Goal: Task Accomplishment & Management: Use online tool/utility

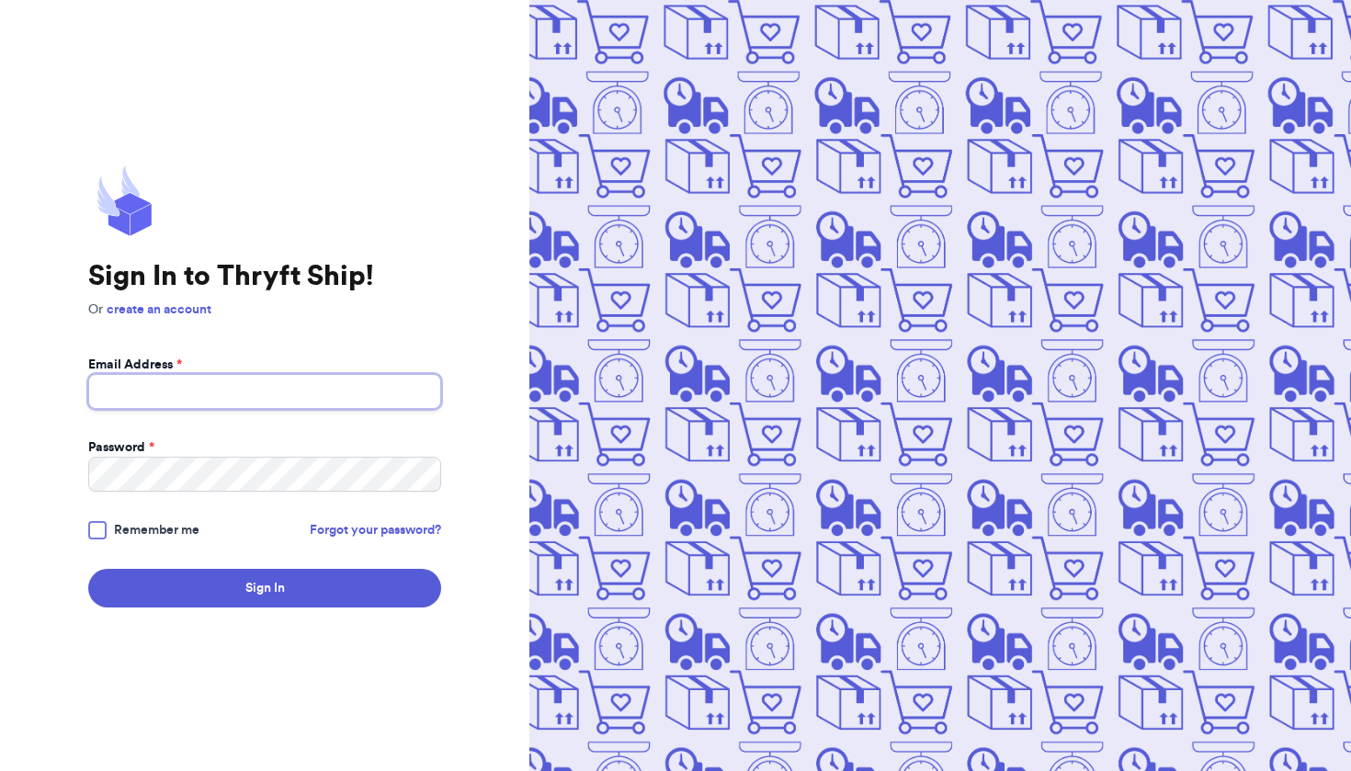
type input "[EMAIL_ADDRESS][DOMAIN_NAME]"
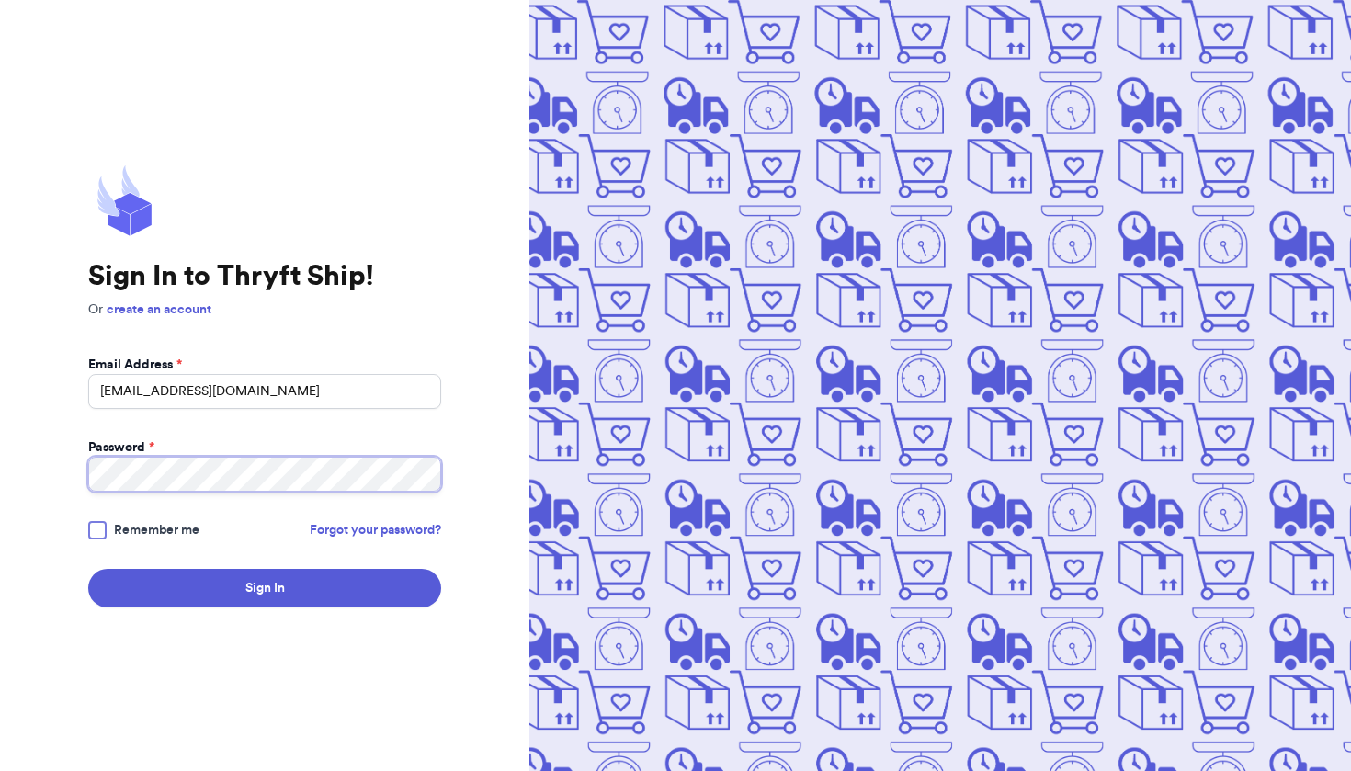
click at [265, 588] on button "Sign In" at bounding box center [264, 588] width 353 height 39
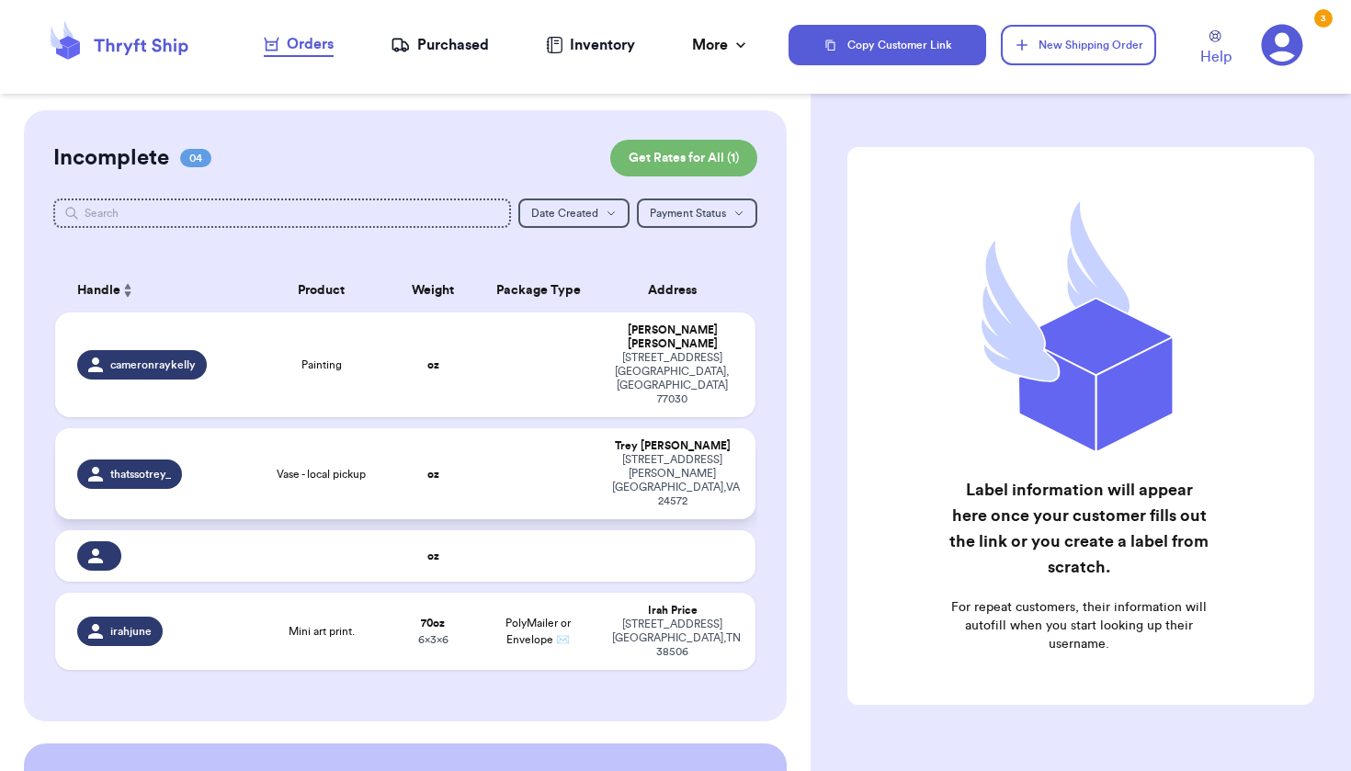
click at [380, 467] on div "Vase - local pickup" at bounding box center [322, 474] width 118 height 15
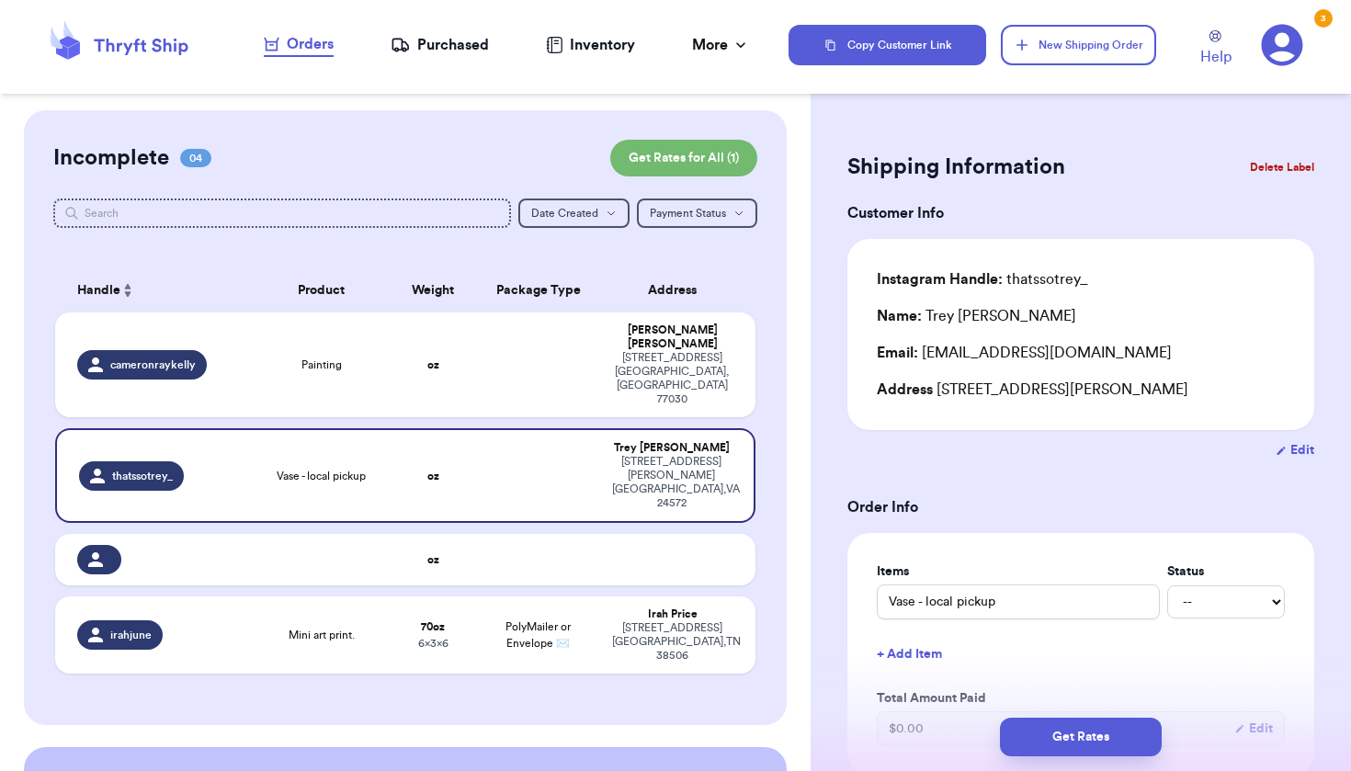
click at [1285, 168] on button "Delete Label" at bounding box center [1282, 167] width 79 height 40
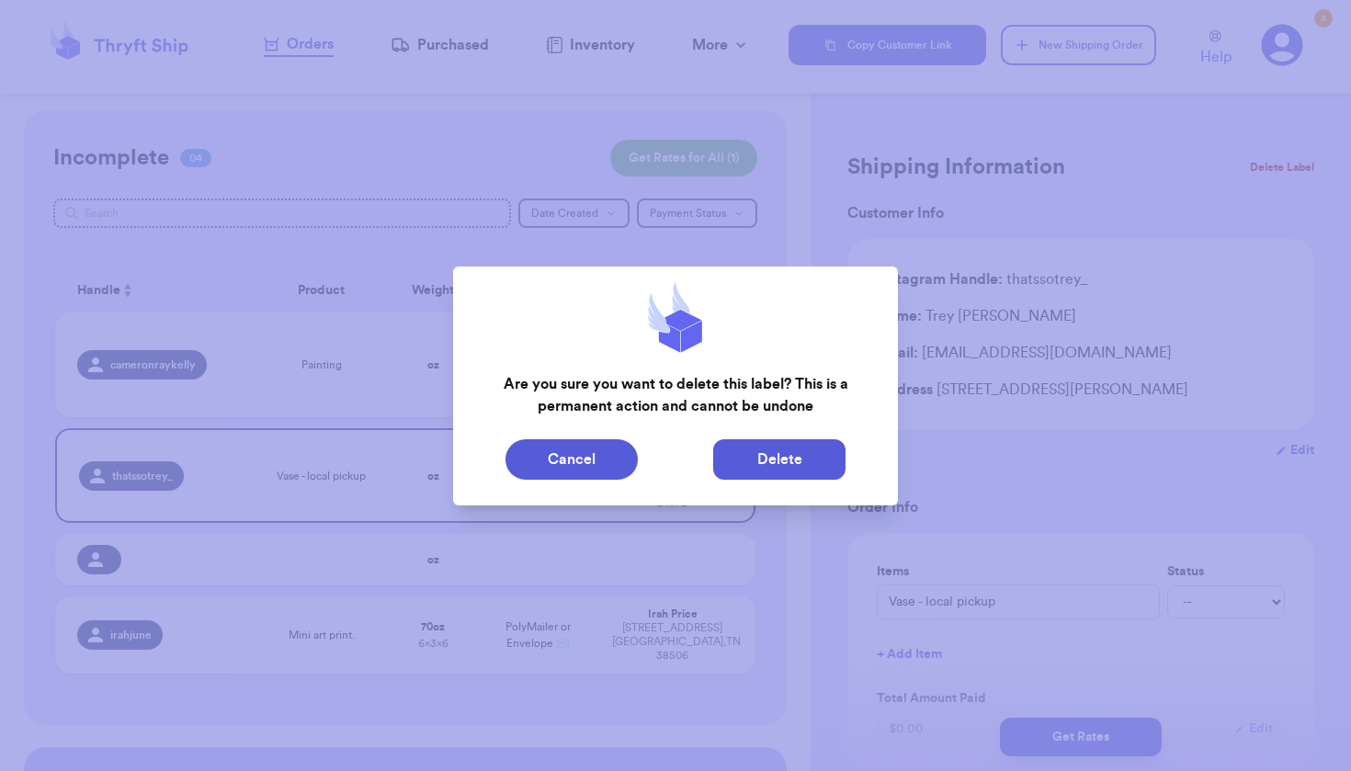
click at [804, 467] on button "Delete" at bounding box center [779, 459] width 132 height 40
type input "Painting"
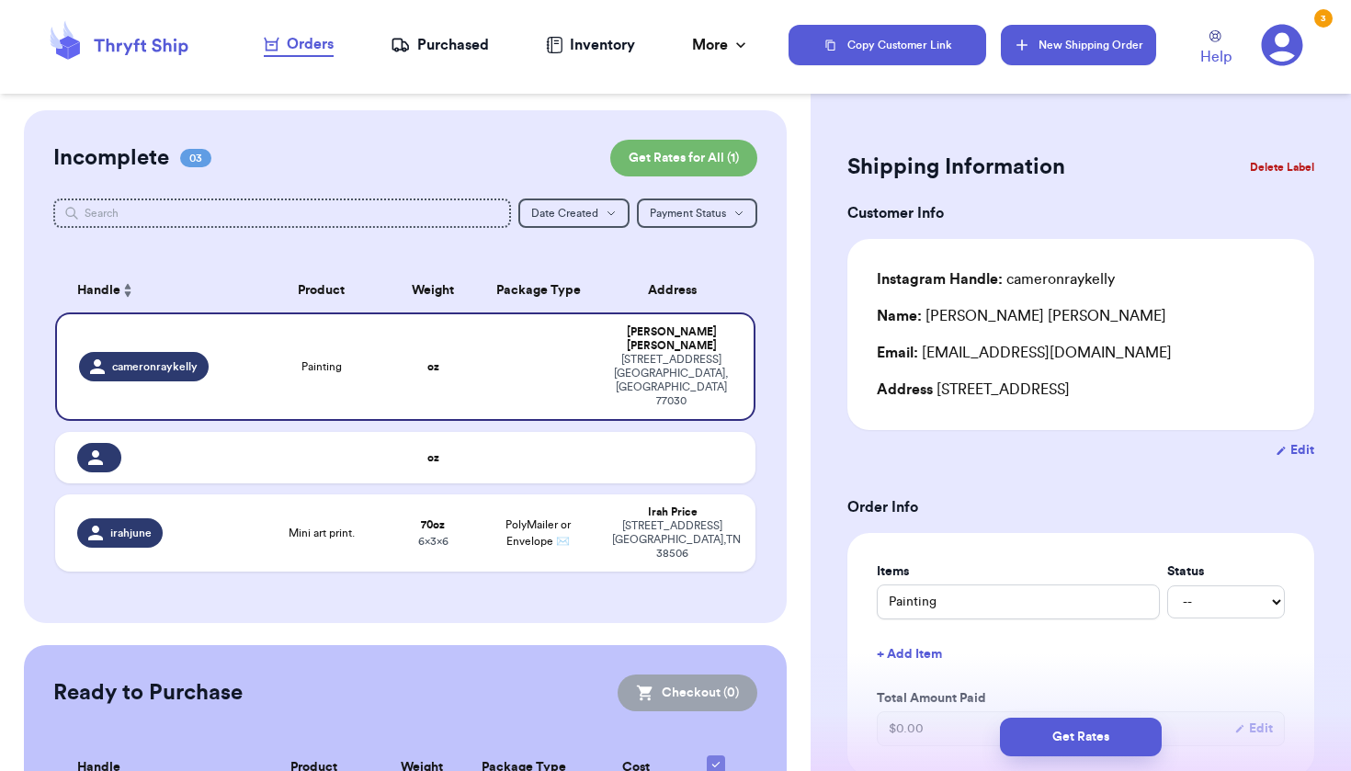
click at [1055, 36] on button "New Shipping Order" at bounding box center [1078, 45] width 154 height 40
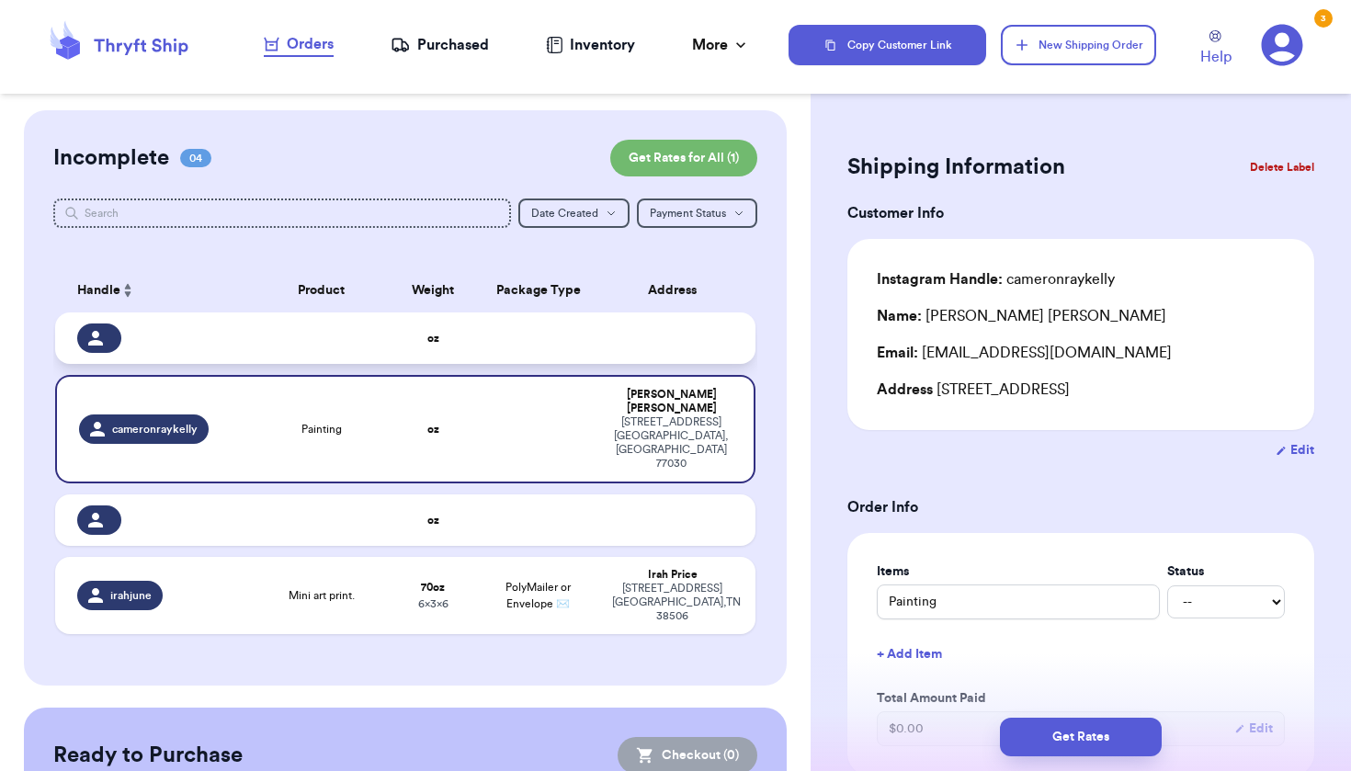
click at [390, 354] on td at bounding box center [322, 338] width 140 height 51
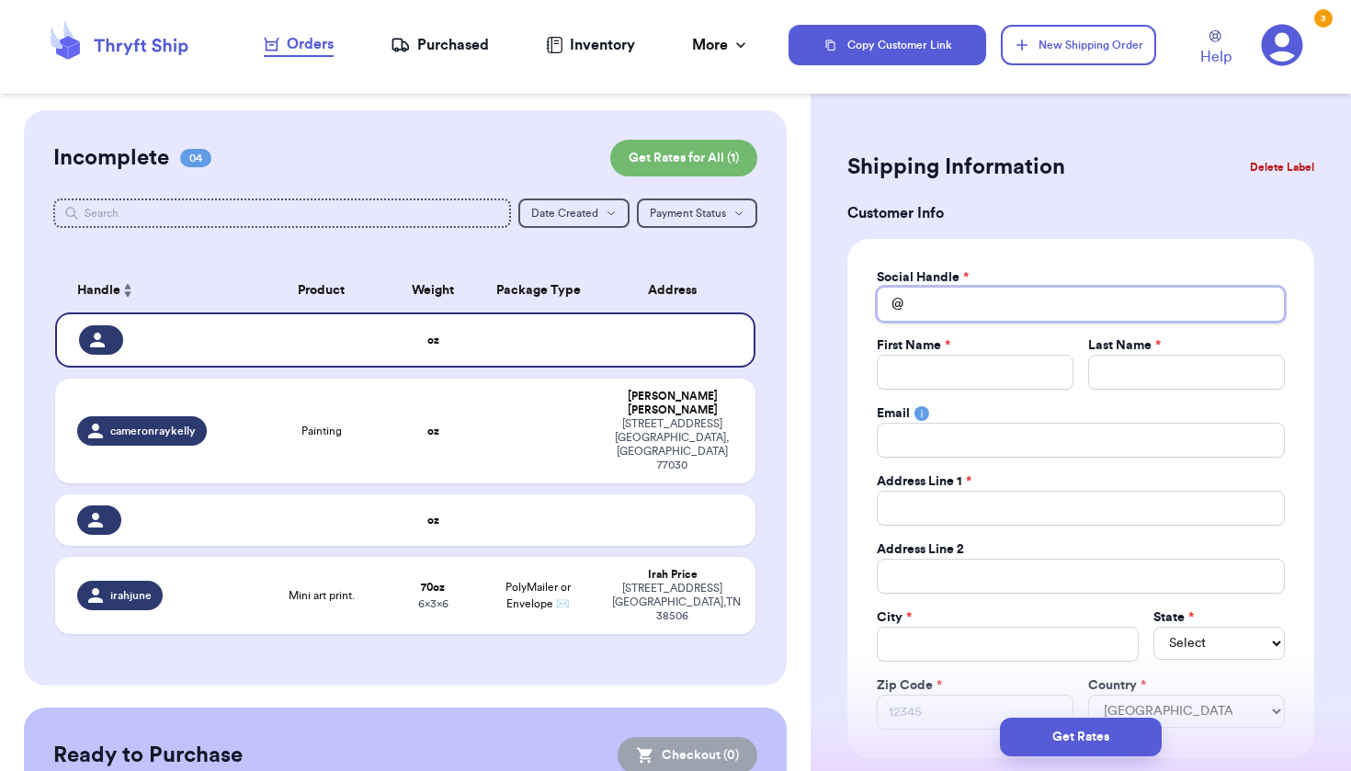
click at [984, 307] on input "Total Amount Paid" at bounding box center [1081, 304] width 408 height 35
type input "c"
type input "co"
type input "coo"
type input "cook"
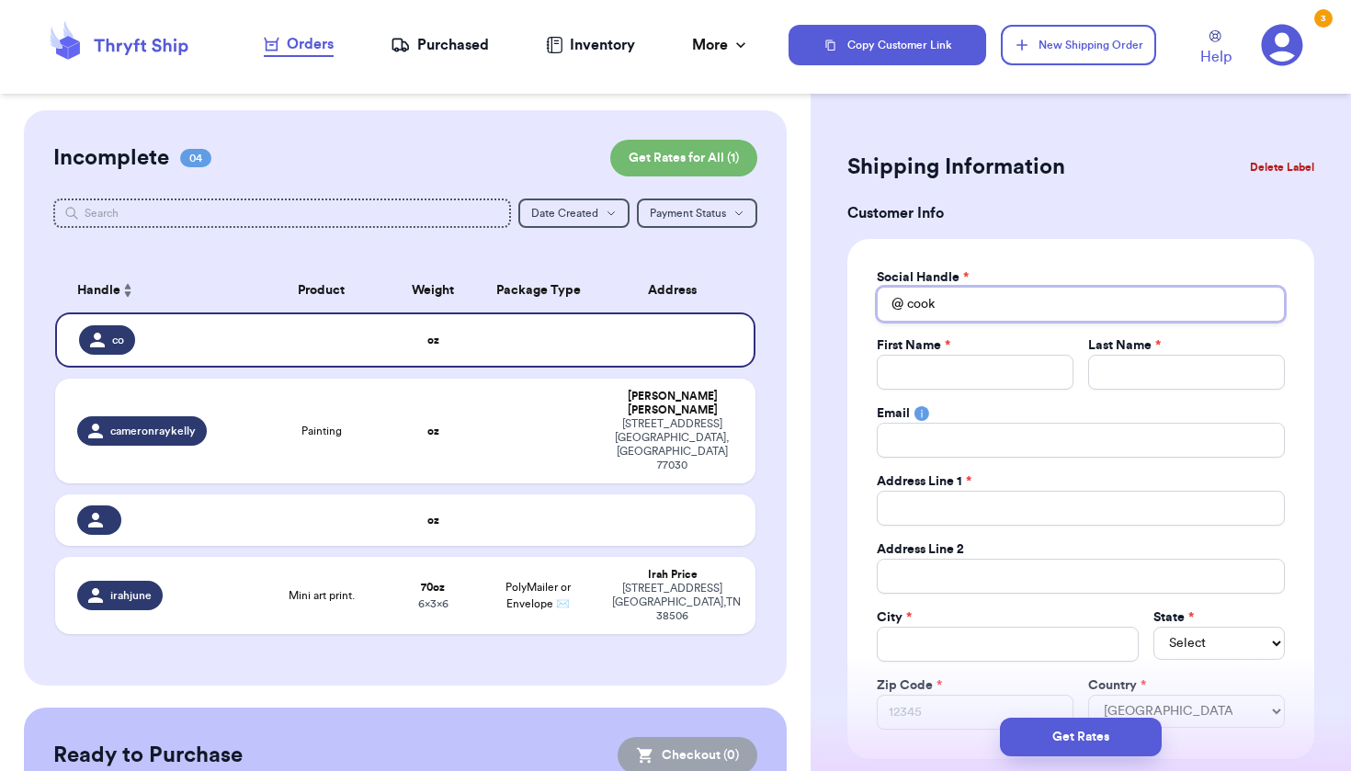
type input "cooki"
type input "cookie"
type input "cookies"
type input "cookies_"
type input "cookies_a"
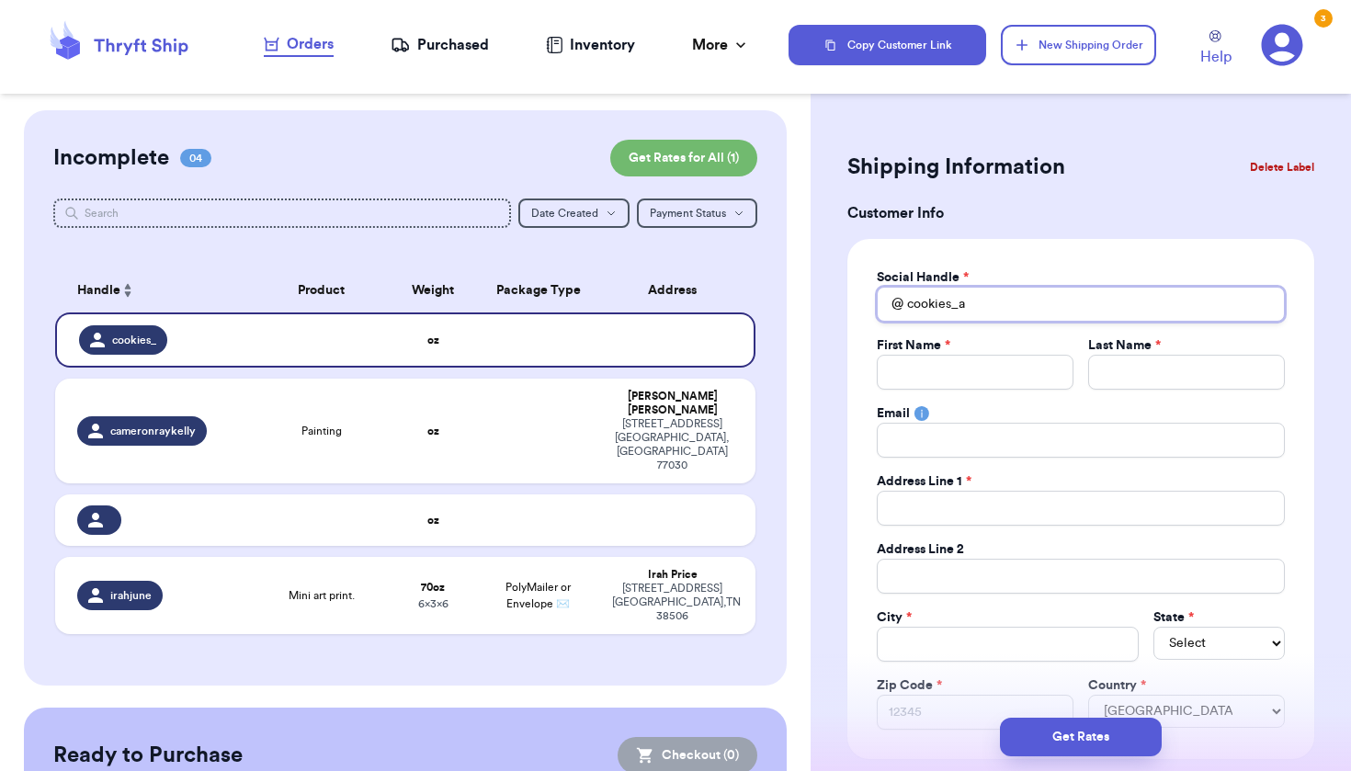
type input "cookies_an"
type input "cookies_and"
type input "cookies_and_"
type input "cookies_and_t"
type input "cookies_and_ti"
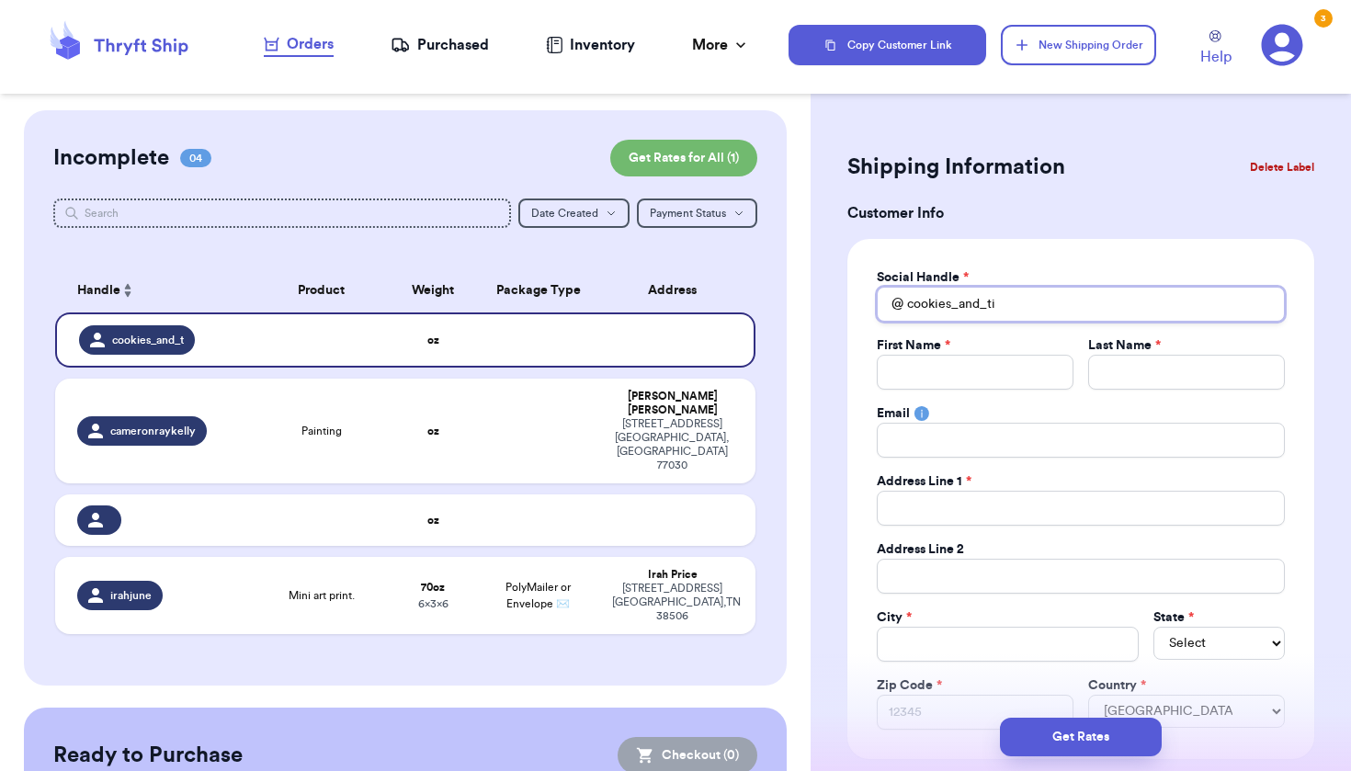
type input "cookies_and_tid"
type input "cookies_and_tidb"
type input "cookies_and_tidbi"
type input "cookies_and_tidbit"
type input "cookies_and_tidbits"
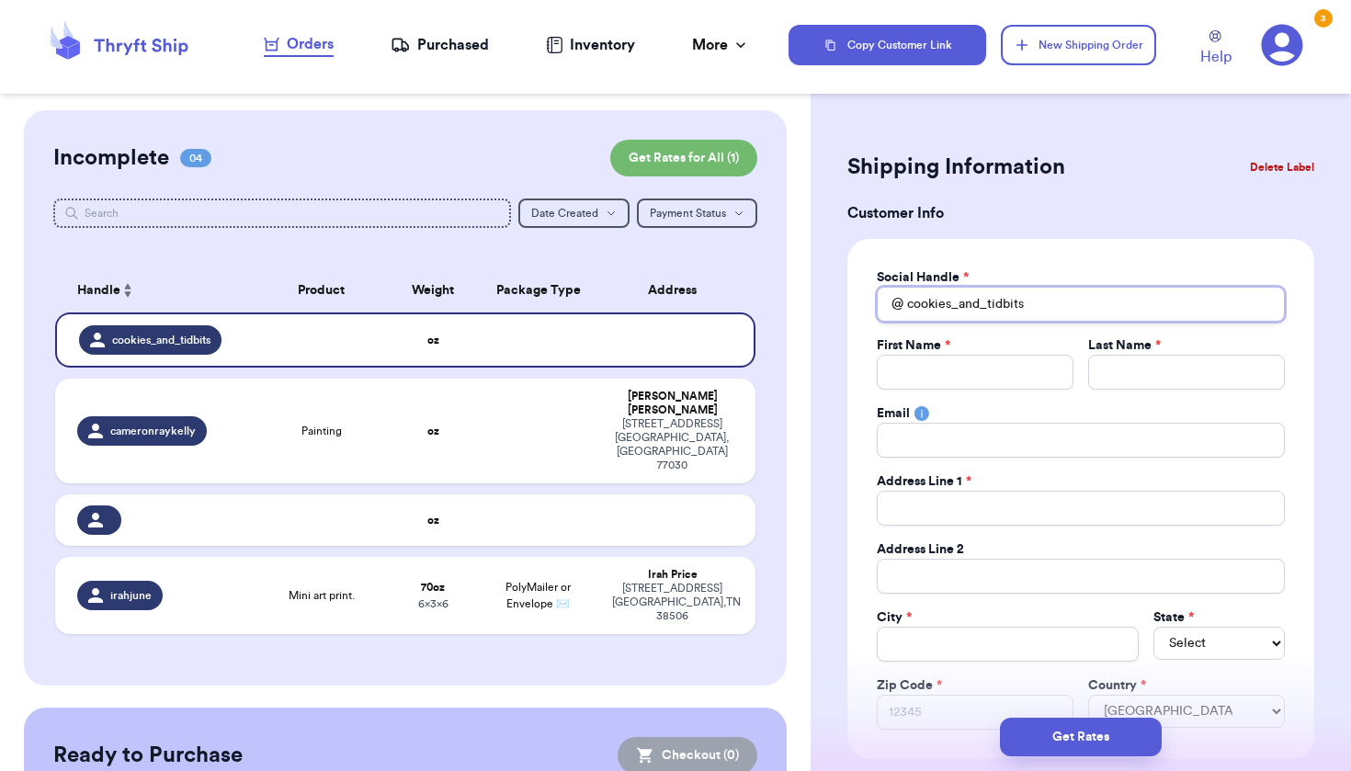
type input "cookies_and_tidbits"
type input "B"
type input "Be"
type input "Bec"
type input "Becc"
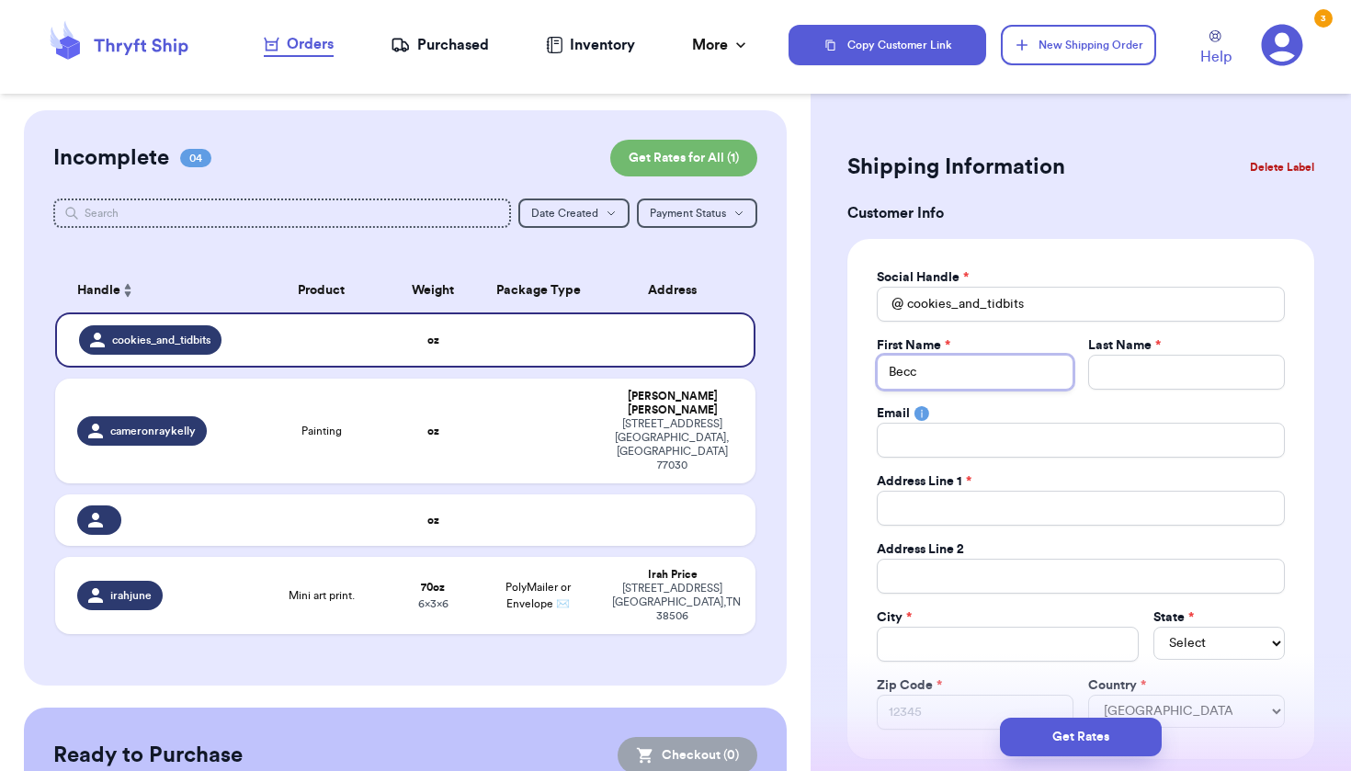
type input "Becca"
type input "Becc"
type input "Bec"
type input "Be"
type input "B"
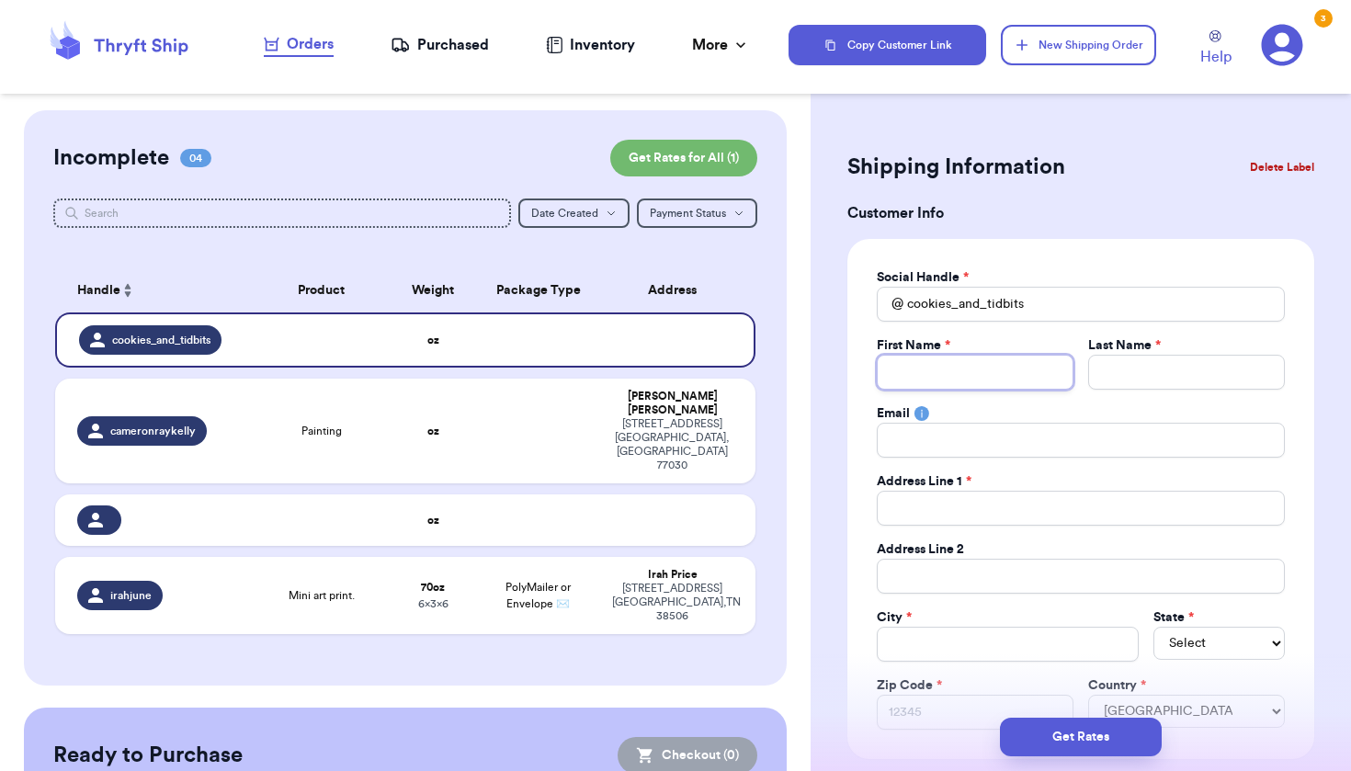
type input "B"
type input "Be"
type input "Bec"
type input "Becc"
type input "Becca"
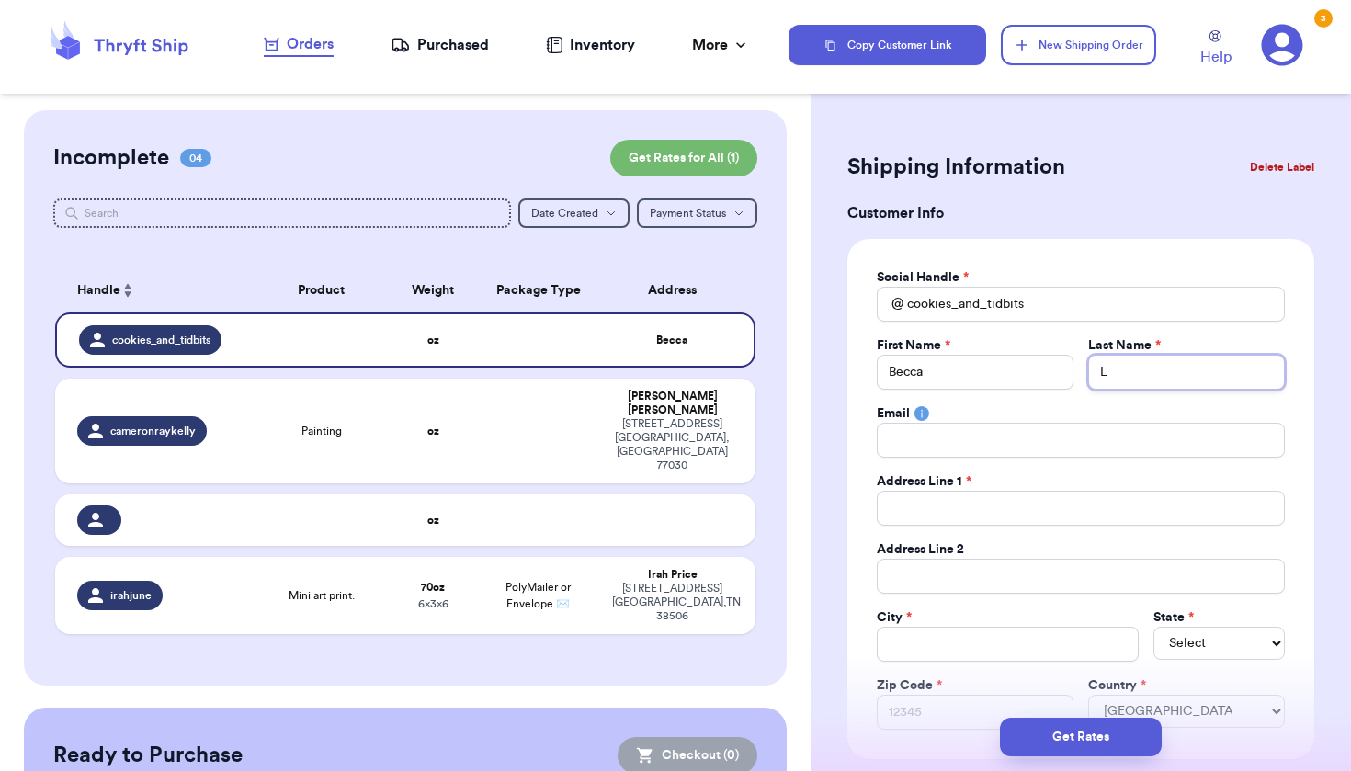
type input "L"
type input "Lo"
type input "Loe"
type input "Loef"
type input "Loeff"
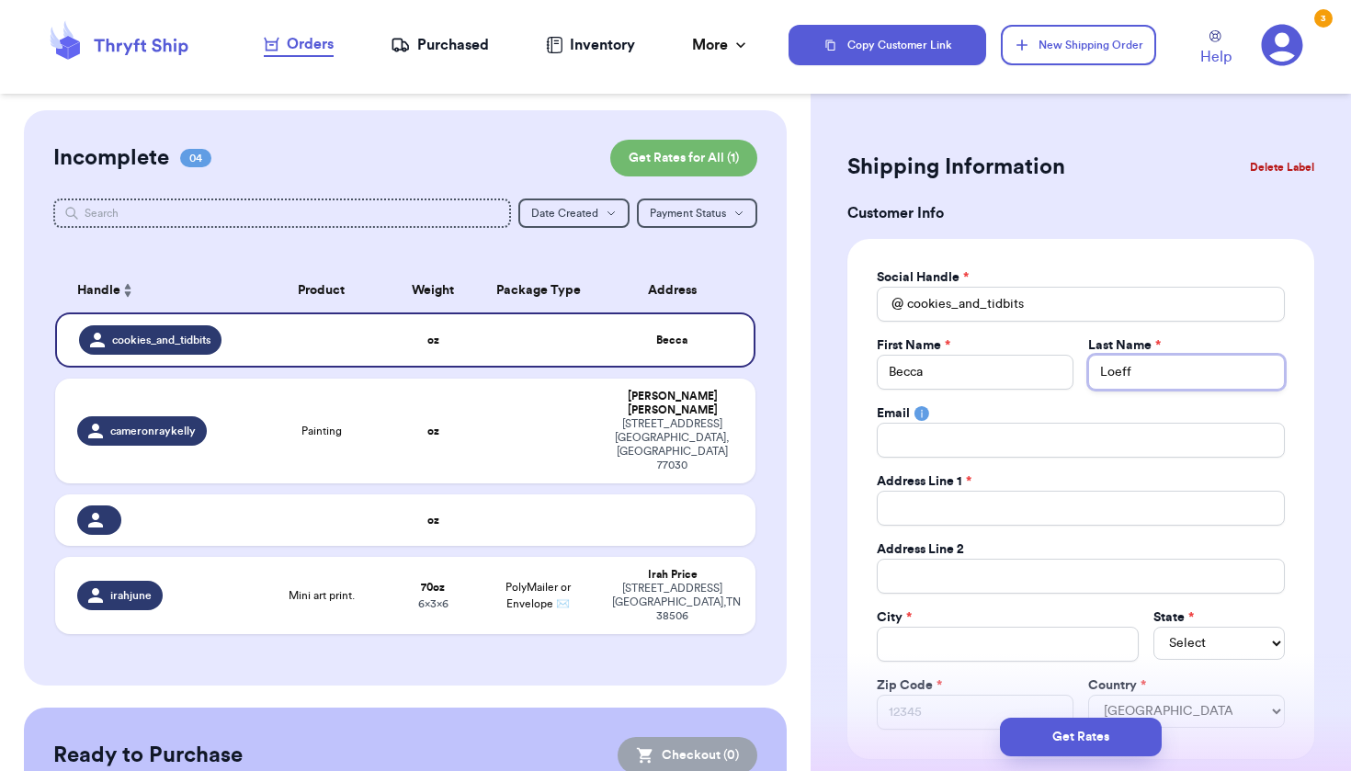
type input "Loeffl"
type input "Loeffle"
type input "Loeffler"
click at [1143, 401] on div "Social Handle * @ cookies_and_tidbits First Name * Becca Last Name * Loeffler E…" at bounding box center [1081, 498] width 408 height 461
click at [1095, 439] on input "Total Amount Paid" at bounding box center [1081, 440] width 408 height 35
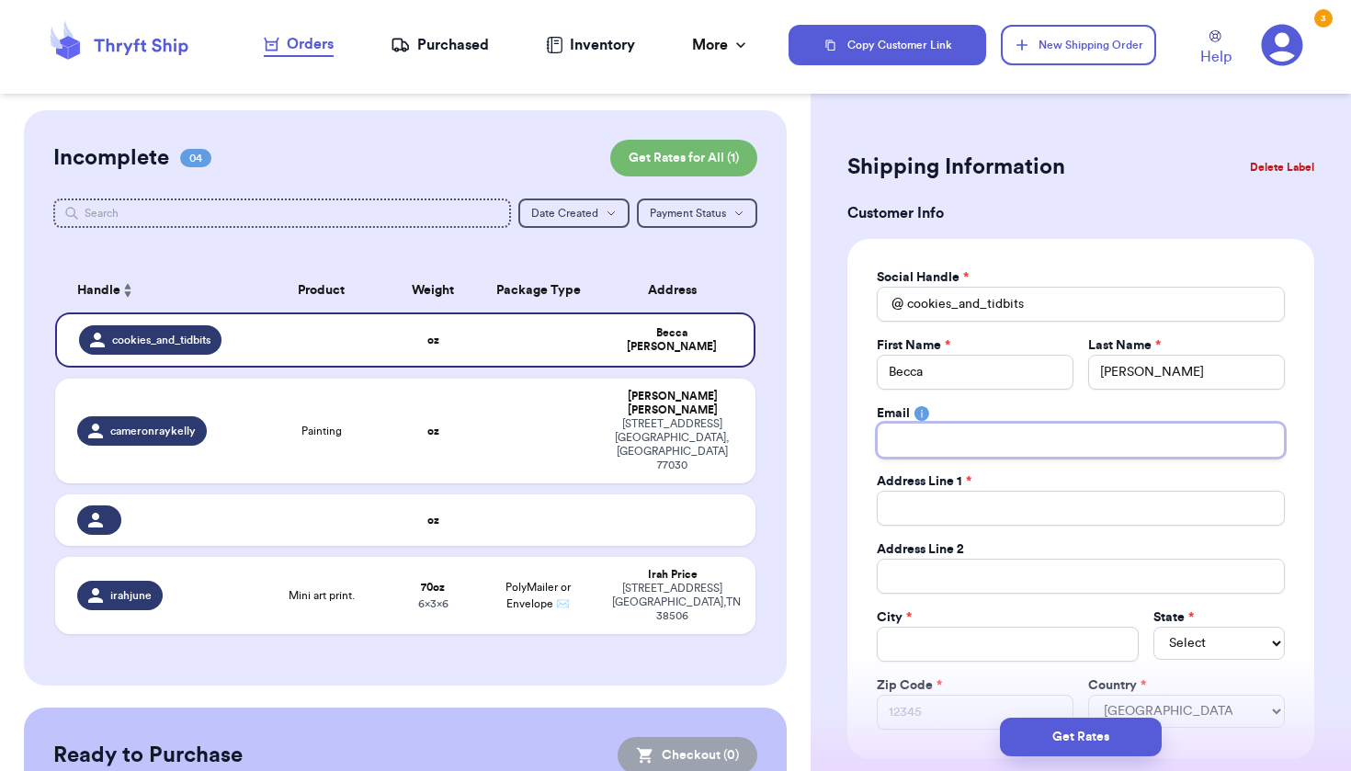
type input "f"
type input "fr"
type input "fri"
type input "frin"
type input "fring"
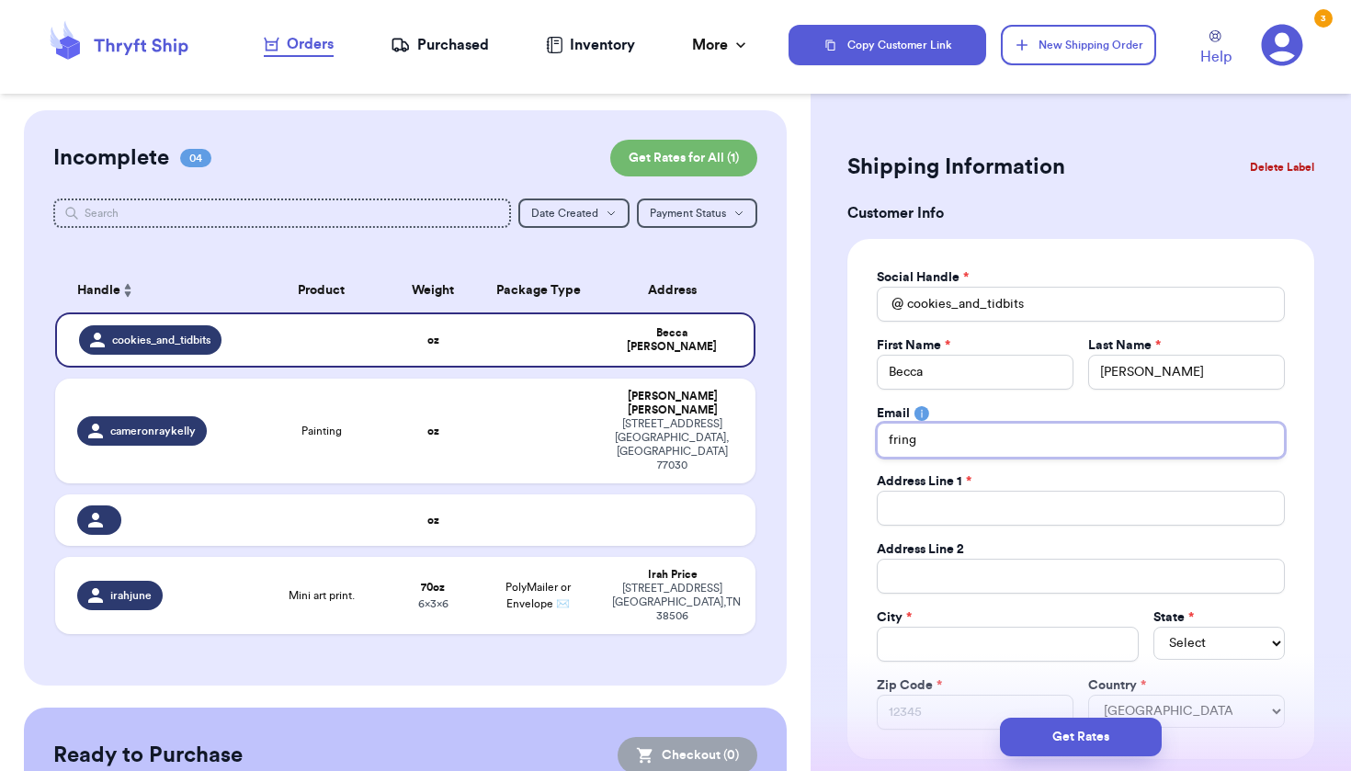
type input "fringe"
type input "fringea"
type input "fringean"
type input "fringeand"
type input "fringeandf"
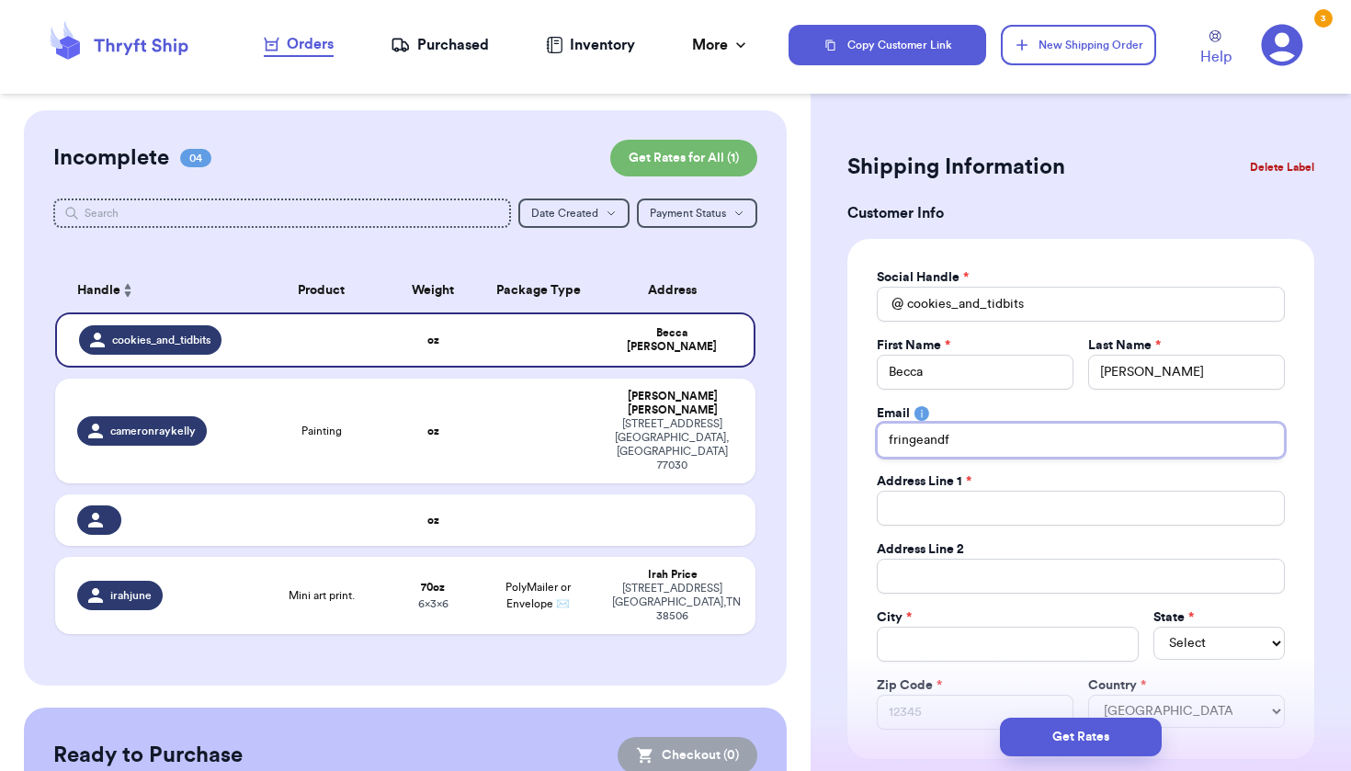
type input "fringeandfi"
type input "fringeandfig"
type input "fringeandfig@"
type input "fringeandfig@g"
type input "fringeandfig@gm"
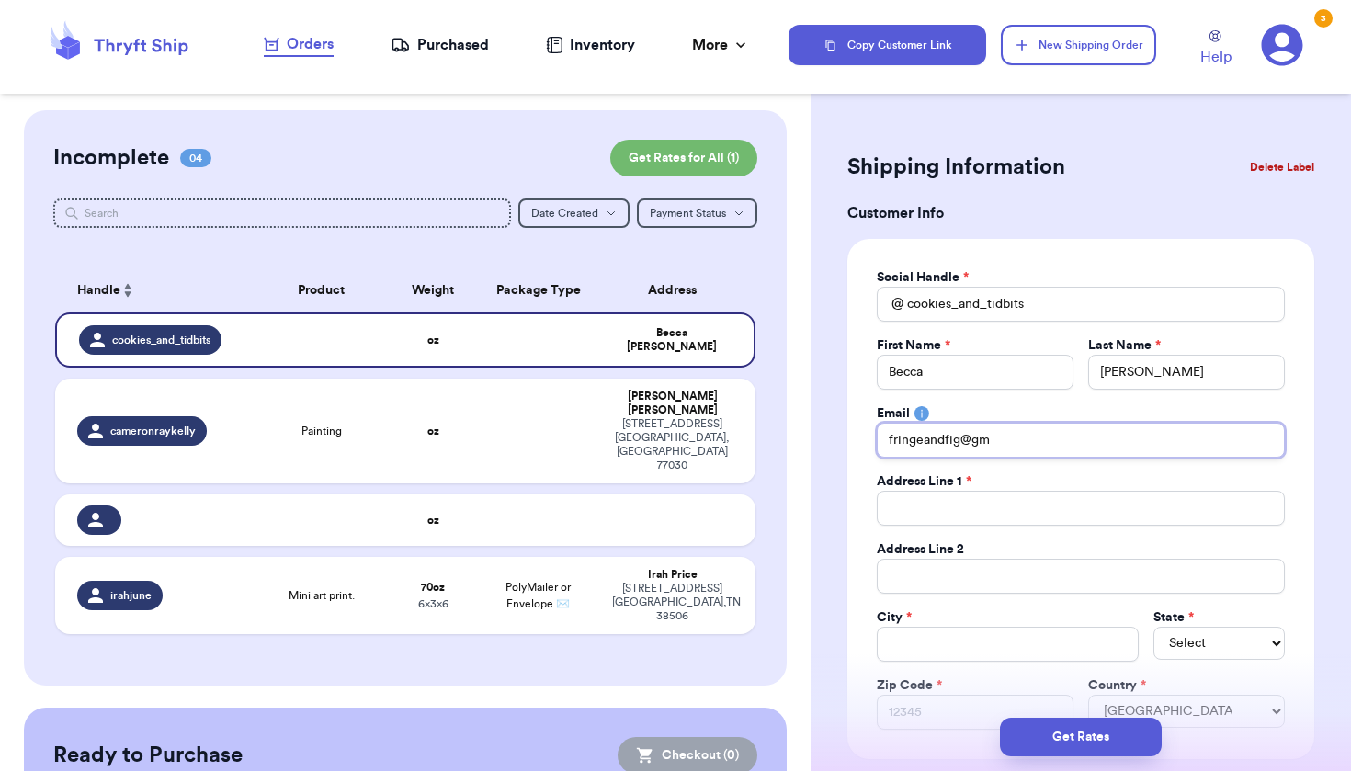
type input "fringeandfig@gma"
type input "fringeandfig@gmai"
type input "fringeandfig@gmail"
type input "fringeandfig@gmail."
type input "fringeandfig@gmail.c"
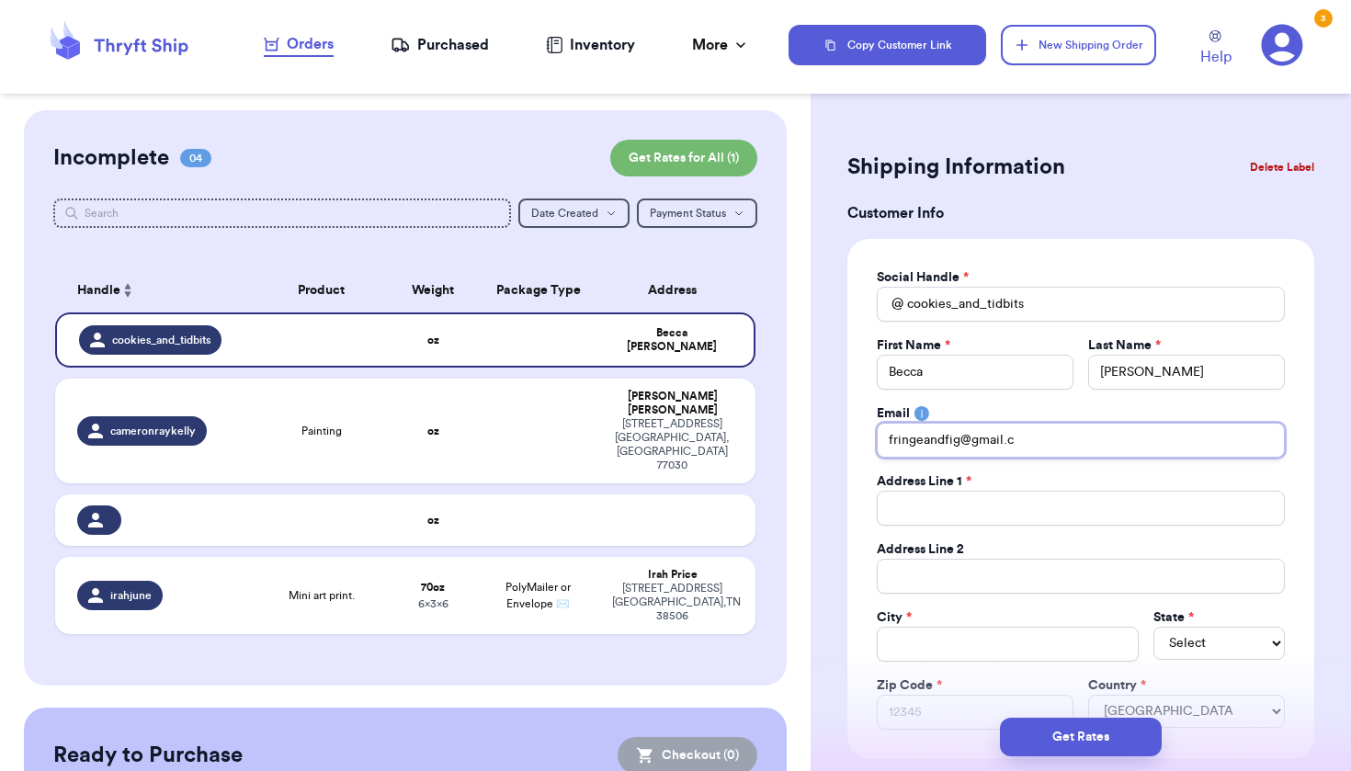
type input "fringeandfig@gmail.co"
type input "[EMAIL_ADDRESS][DOMAIN_NAME]"
type input "4"
type input "41"
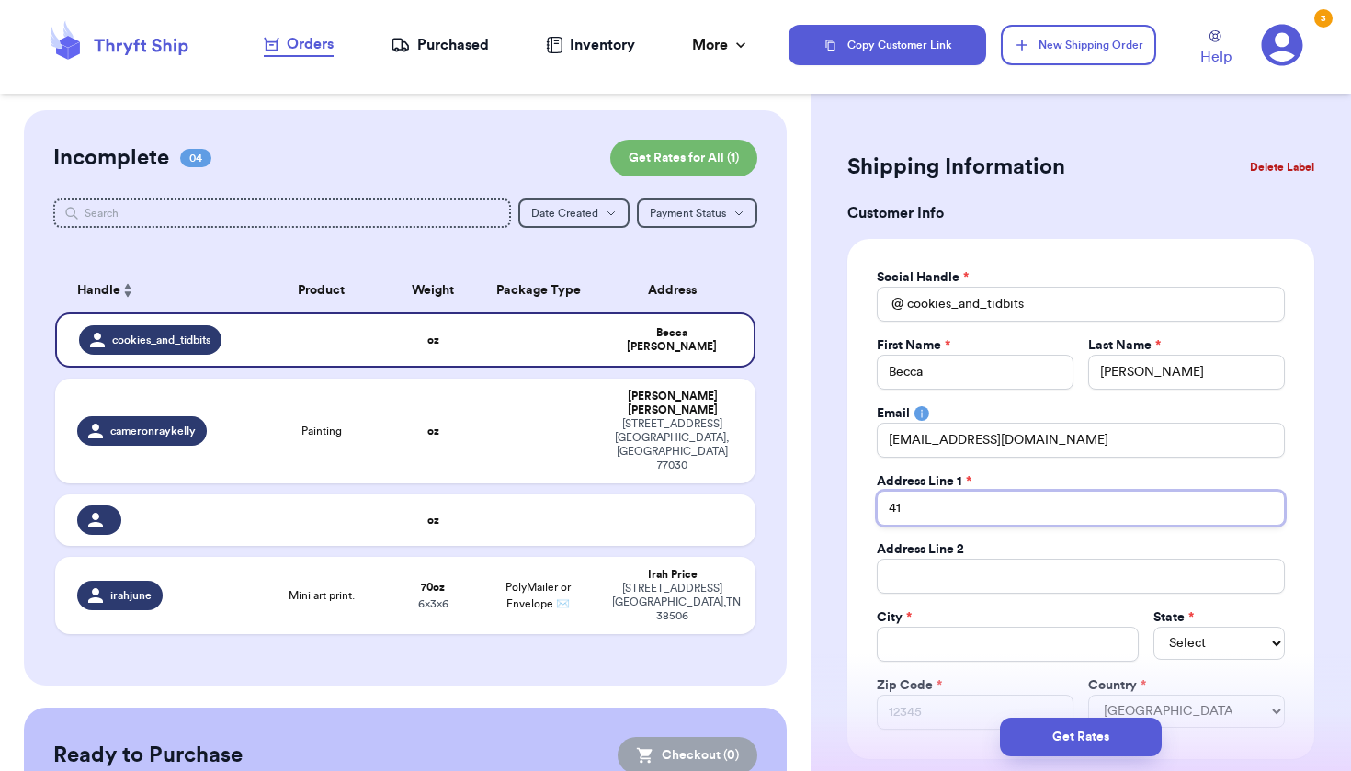
type input "415"
type input "415 E"
type input "415 E."
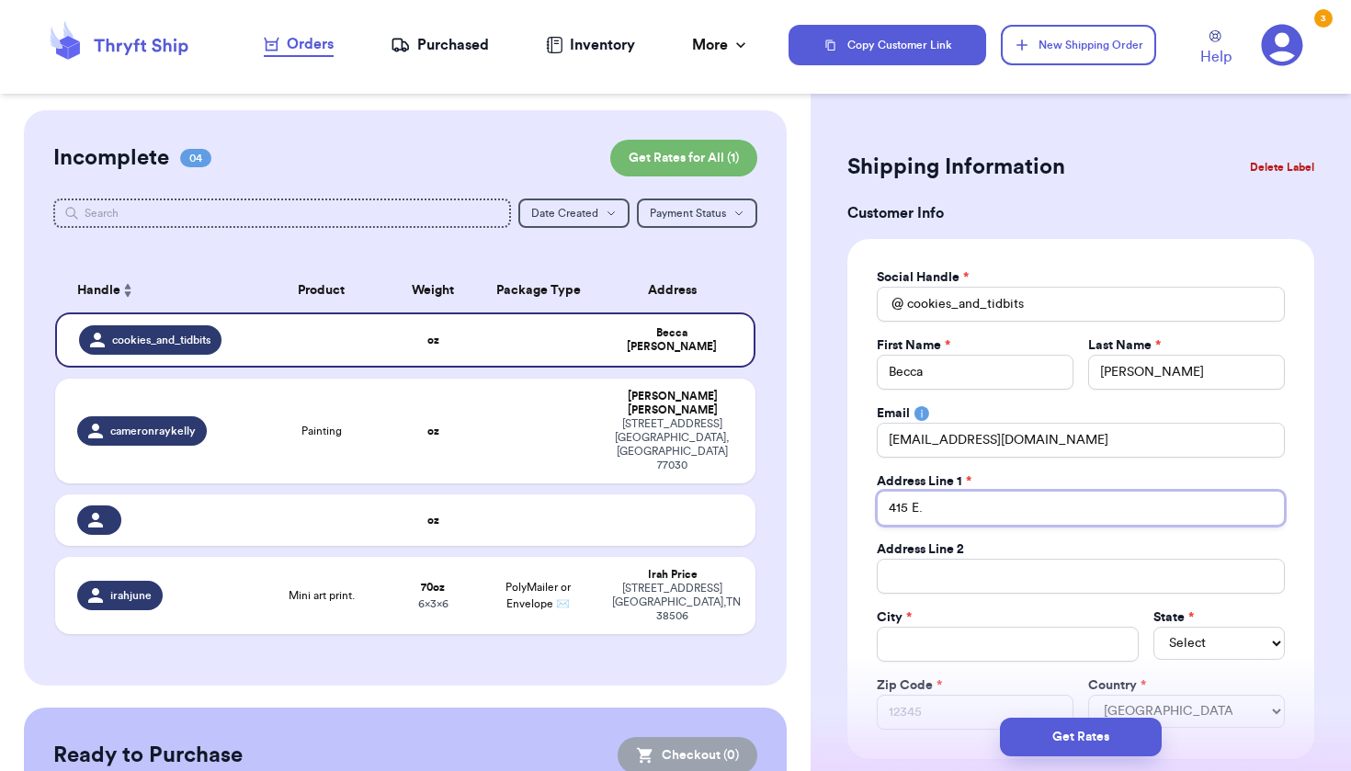
type input "415 E. J"
type input "415 E. Ja"
type input "415 E. Jas"
type input "415 E. Jasp"
type input "415 E. Jaspe"
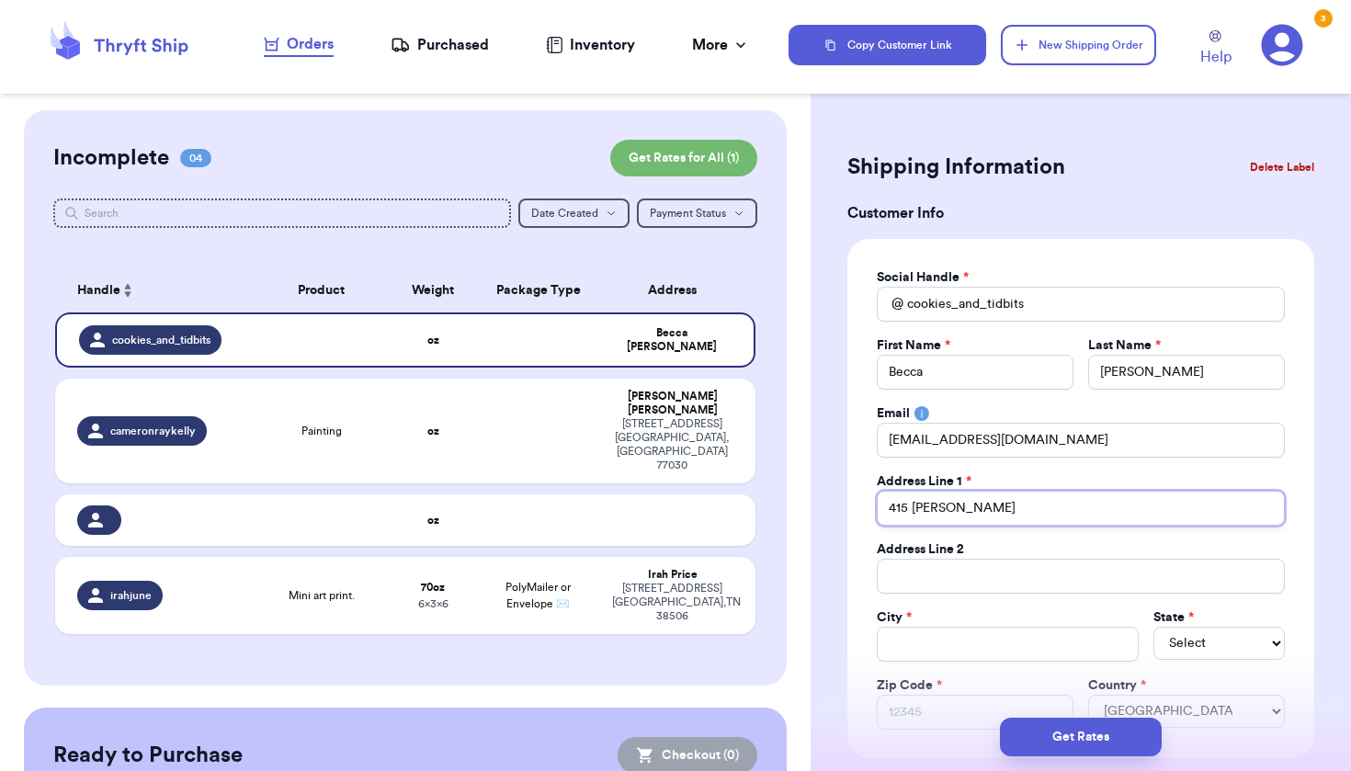
type input "415 E. Jasper"
type input "415 E. Jasper S"
type input "415 E. Jasper St"
type input "415 E. Jasper St."
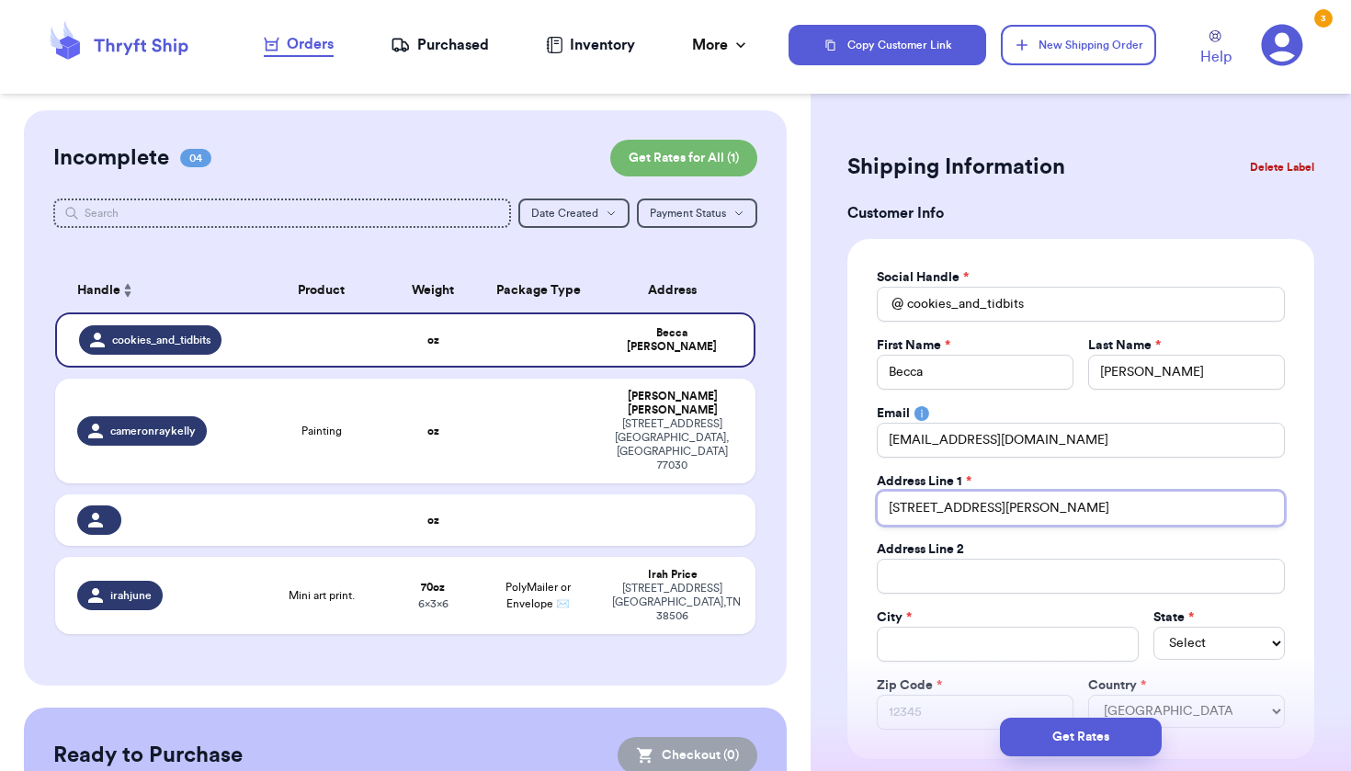
type input "415 E. Jasper St."
type input "415 E. Jasper St. A"
type input "415 E. Jasper St. Ap"
type input "415 E. Jasper St. Apt"
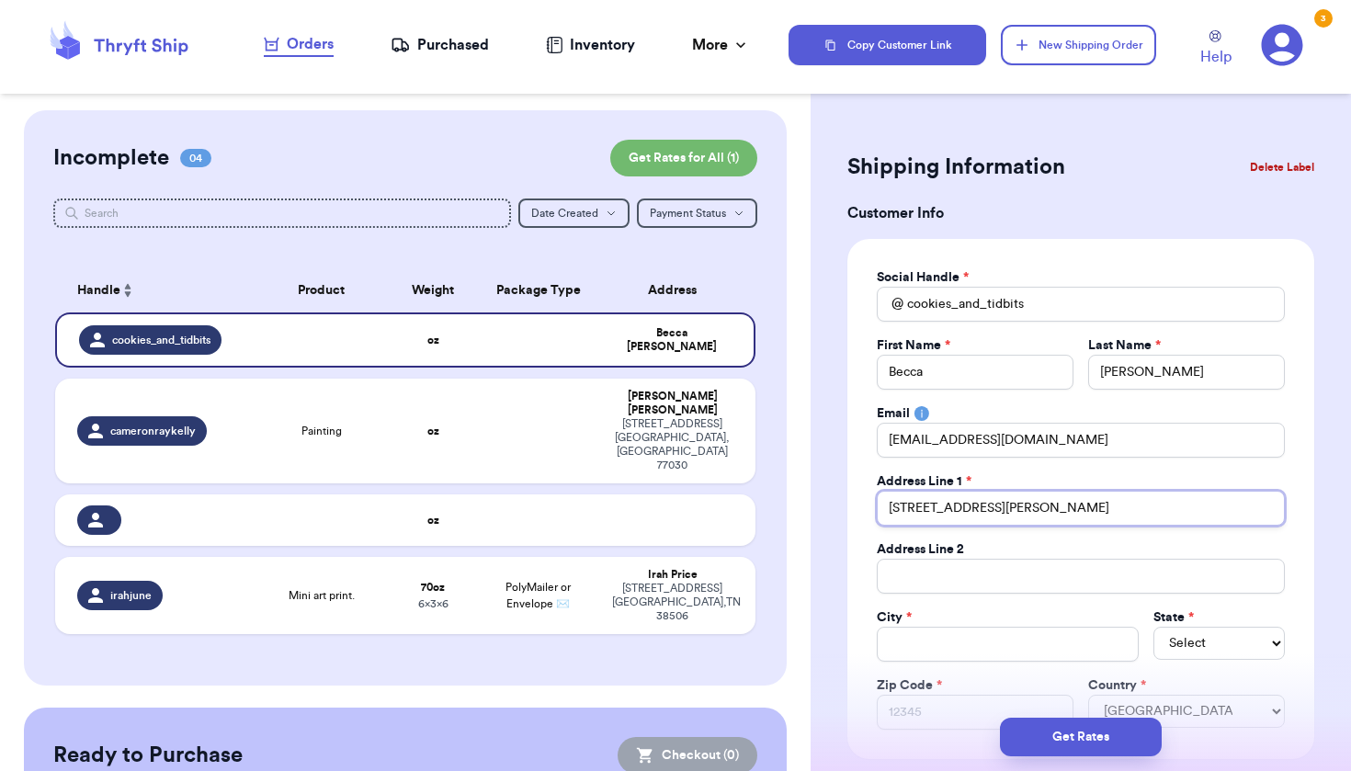
type input "415 E. Jasper St. Apt 3"
type input "415 E. Jasper St. Apt 3,"
type input "415 E. Jasper St. Apt 3, M"
type input "415 E. Jasper St. Apt 3, Me"
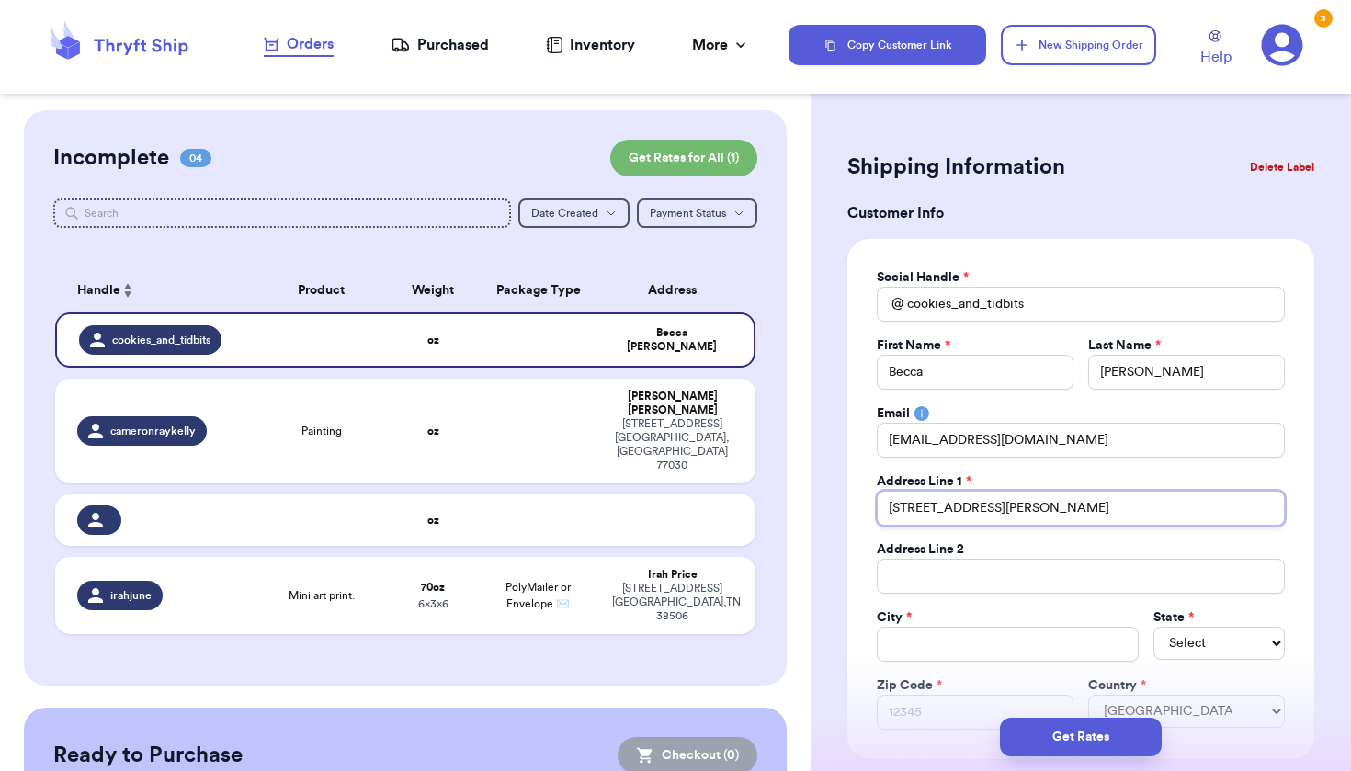
type input "415 E. Jasper St. Apt 3, Med"
type input "415 E. Jasper St. Apt 3, Medi"
type input "415 E. Jasper St. Apt 3, Media"
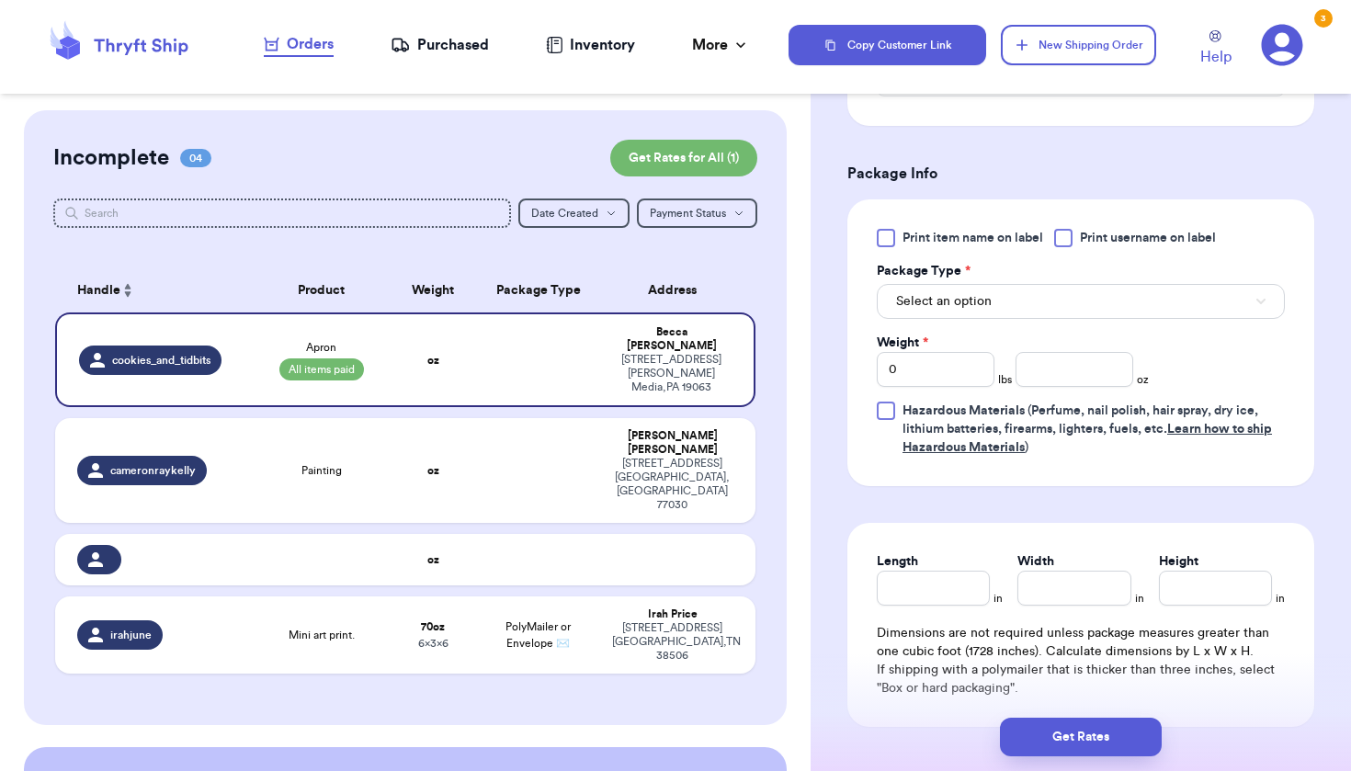
scroll to position [951, 0]
click at [994, 302] on button "Select an option" at bounding box center [1081, 299] width 408 height 35
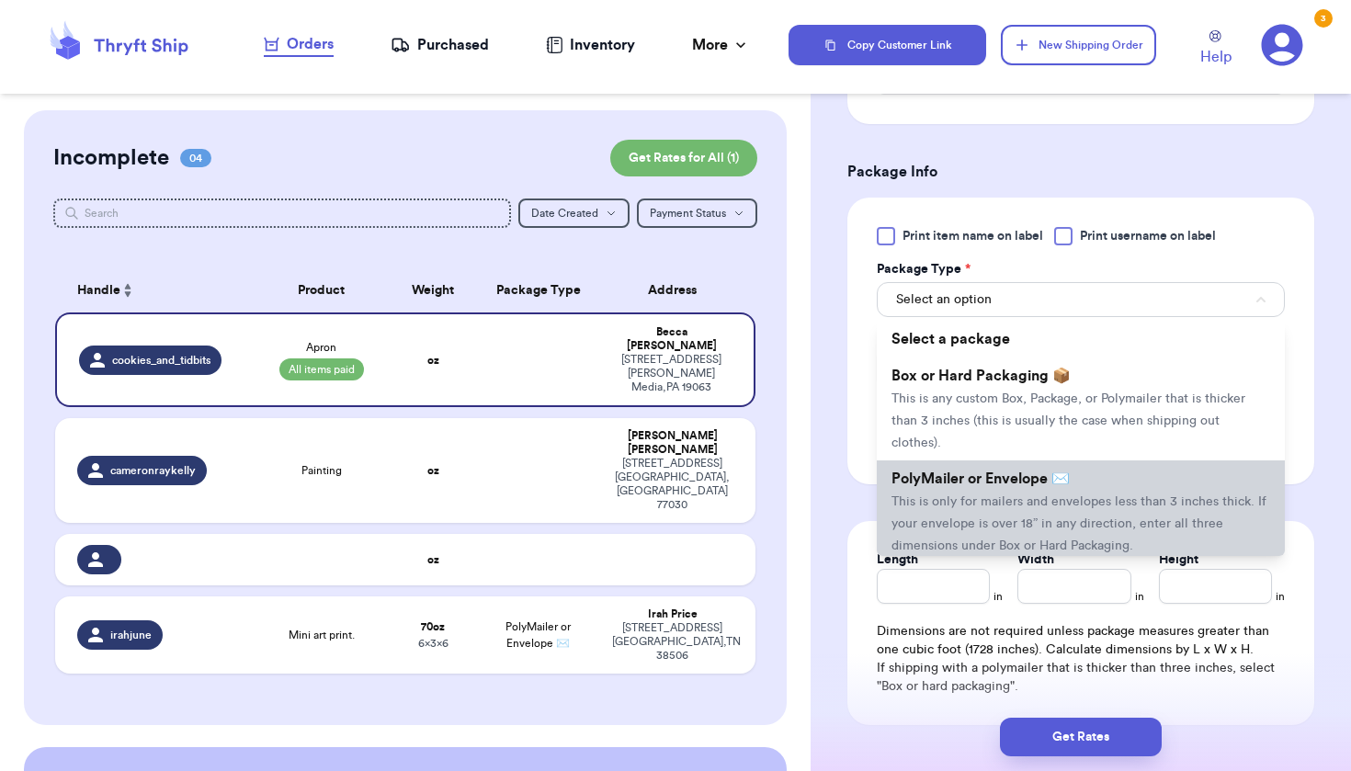
click at [968, 495] on span "This is only for mailers and envelopes less than 3 inches thick. If your envelo…" at bounding box center [1079, 523] width 375 height 57
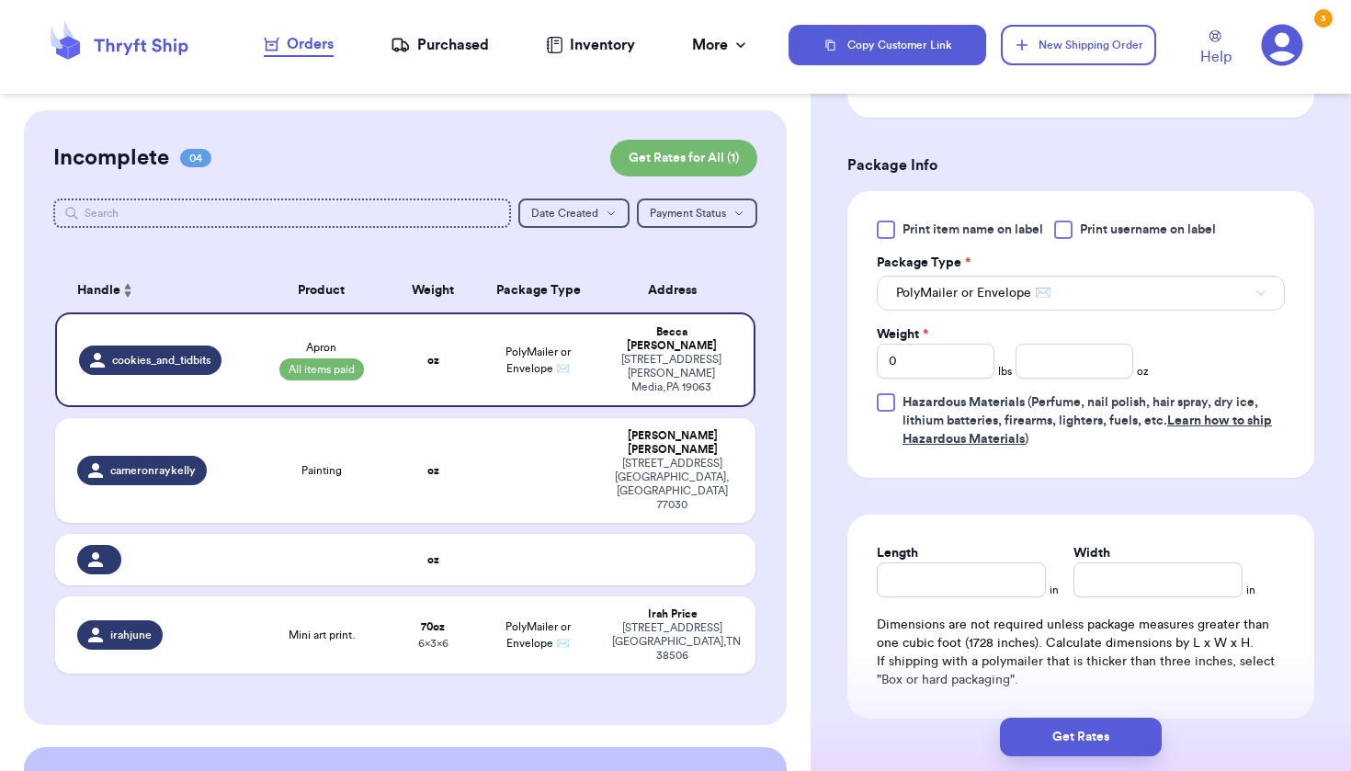
scroll to position [941, 0]
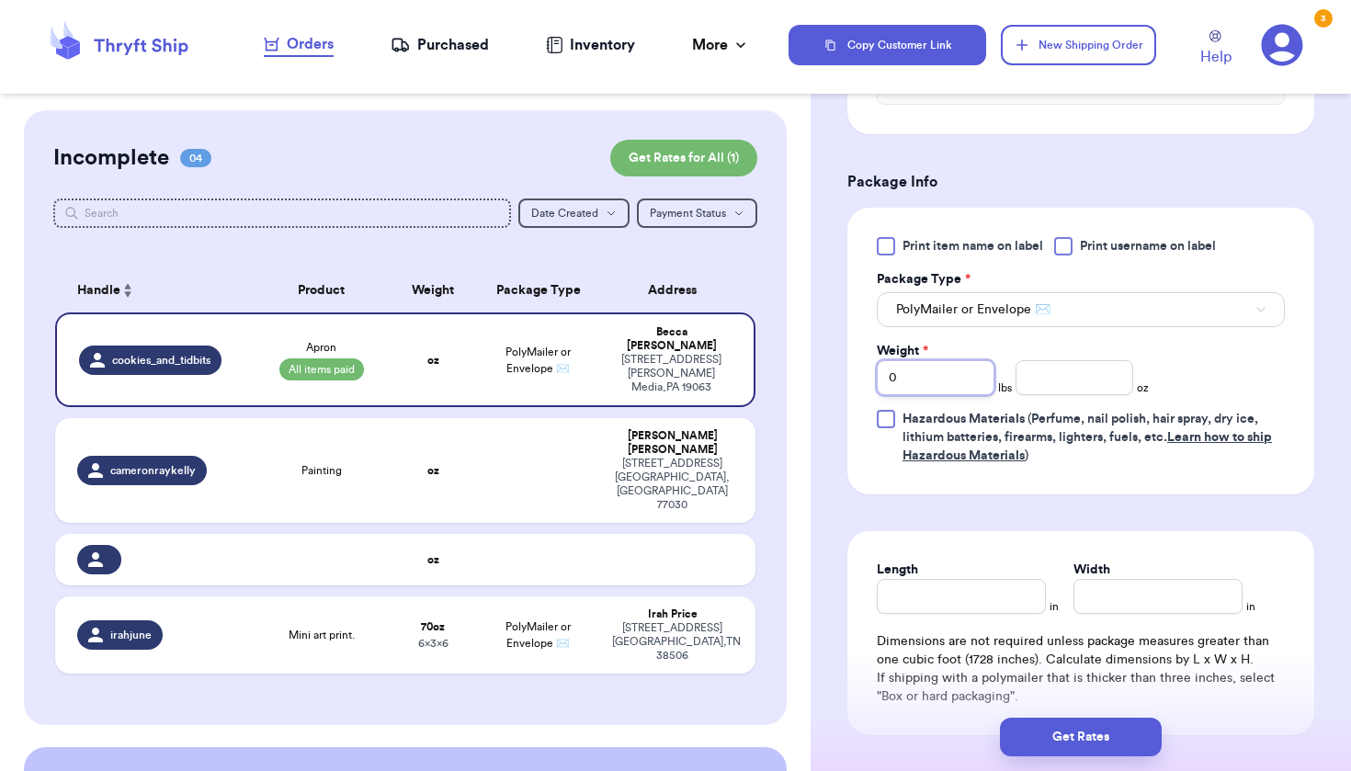
click at [925, 376] on input "0" at bounding box center [936, 377] width 118 height 35
click at [1182, 386] on div "Print item name on label Print username on label Package Type * PolyMailer or E…" at bounding box center [1081, 351] width 408 height 228
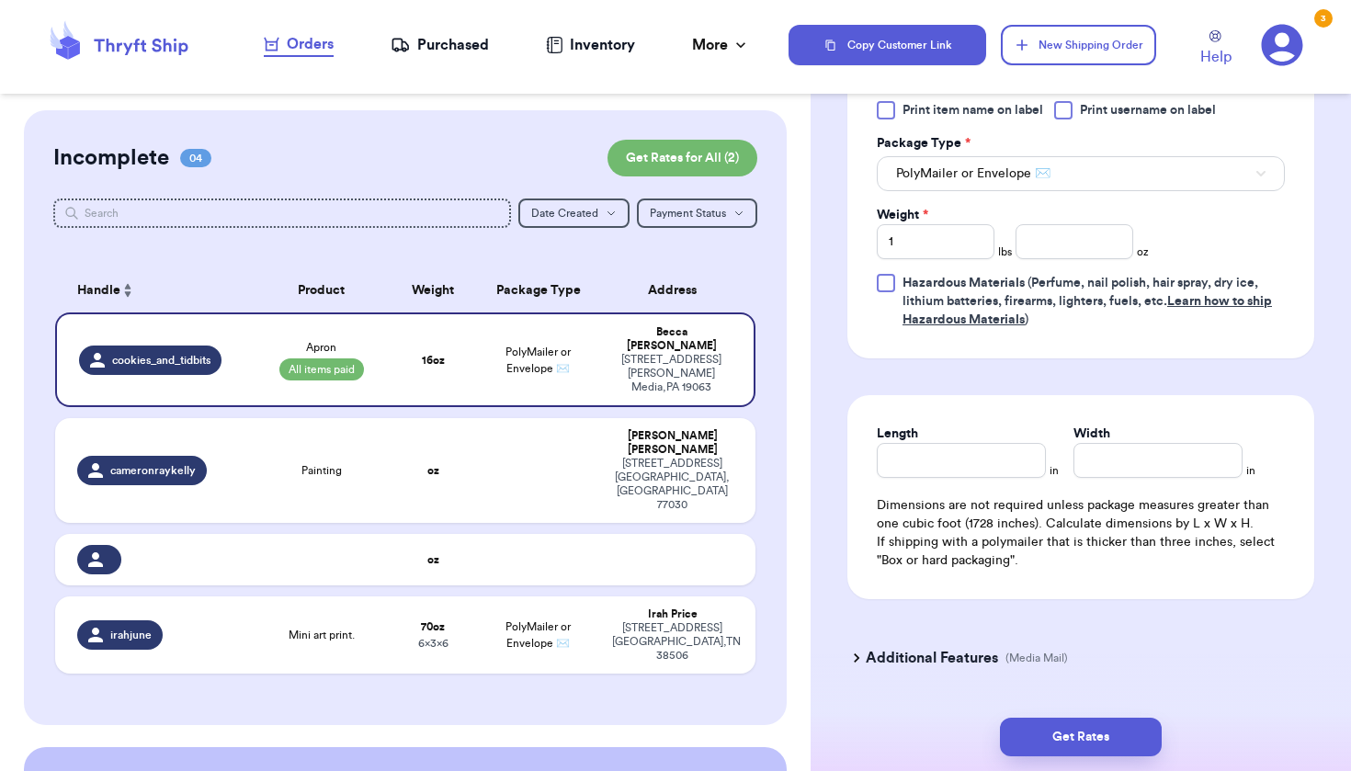
scroll to position [1100, 0]
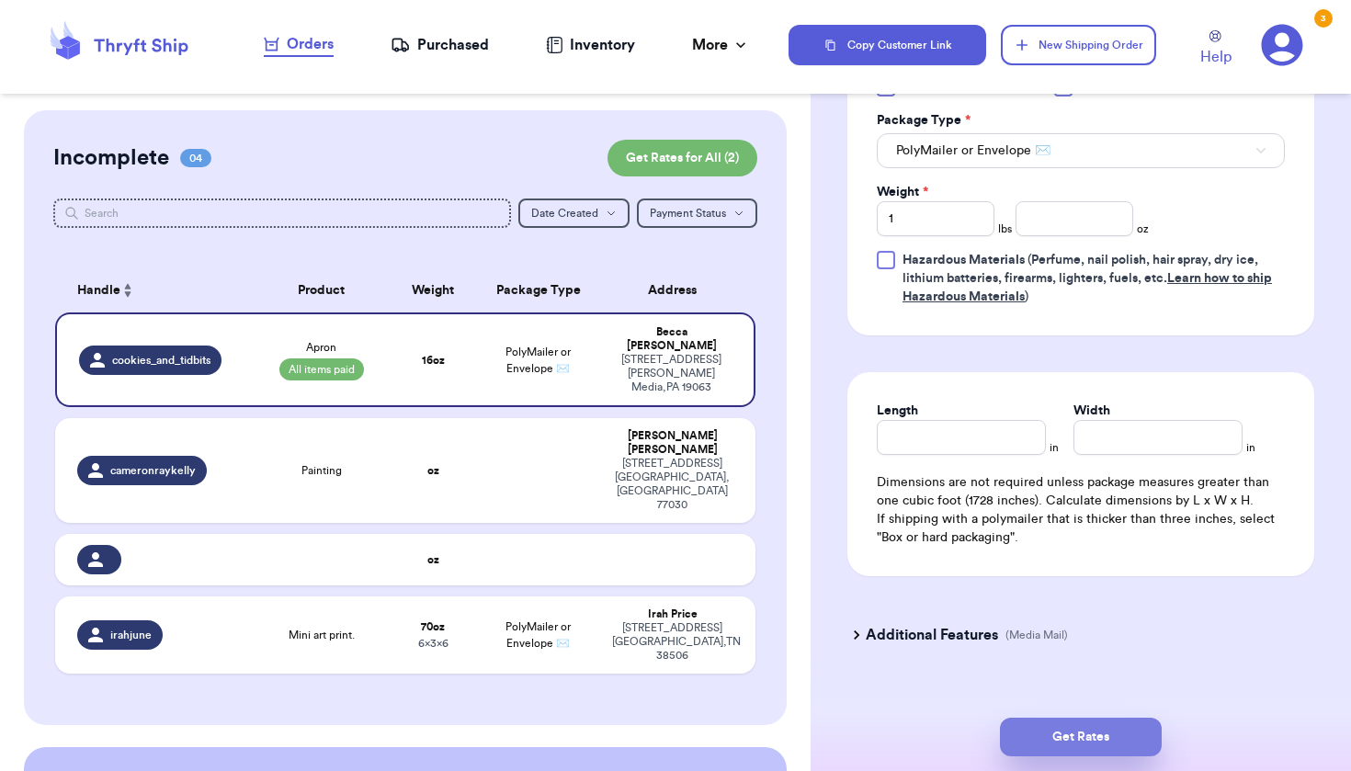
click at [1048, 727] on button "Get Rates" at bounding box center [1081, 737] width 162 height 39
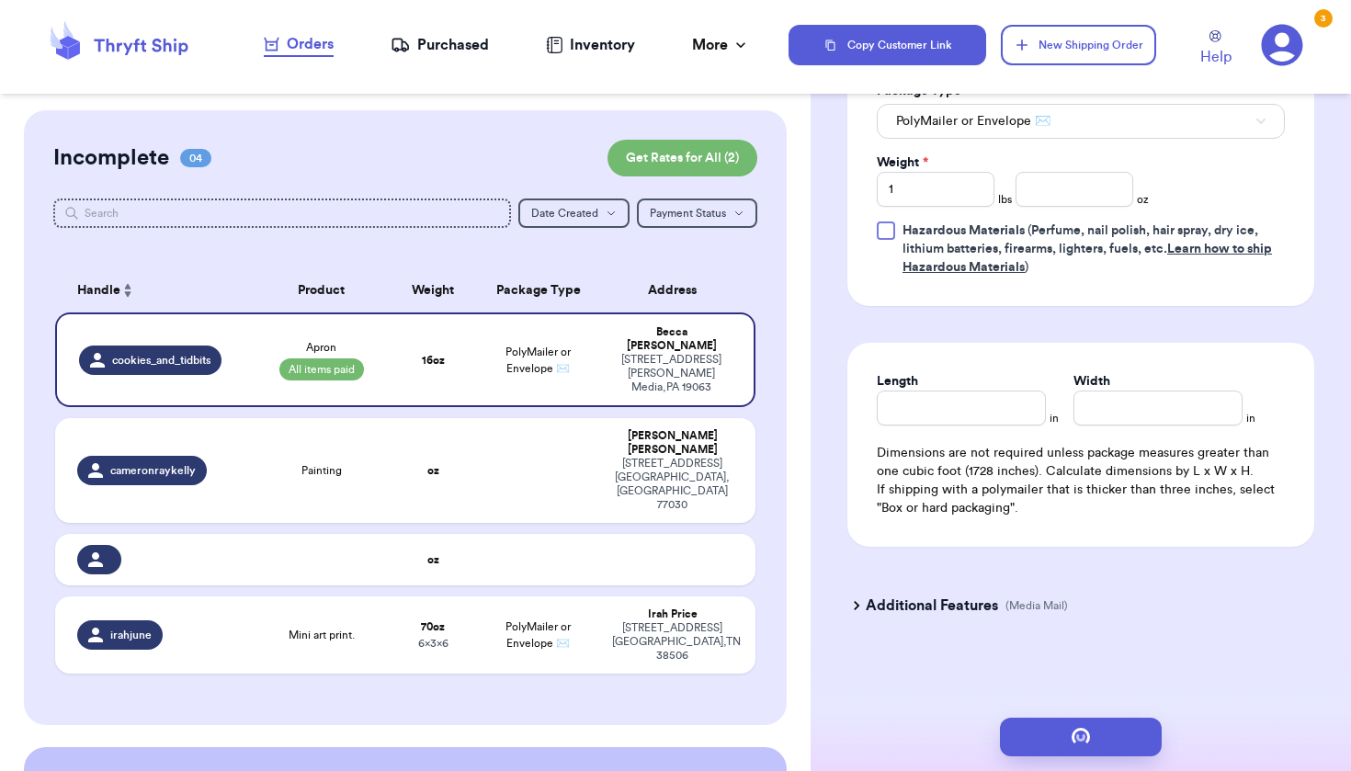
scroll to position [0, 0]
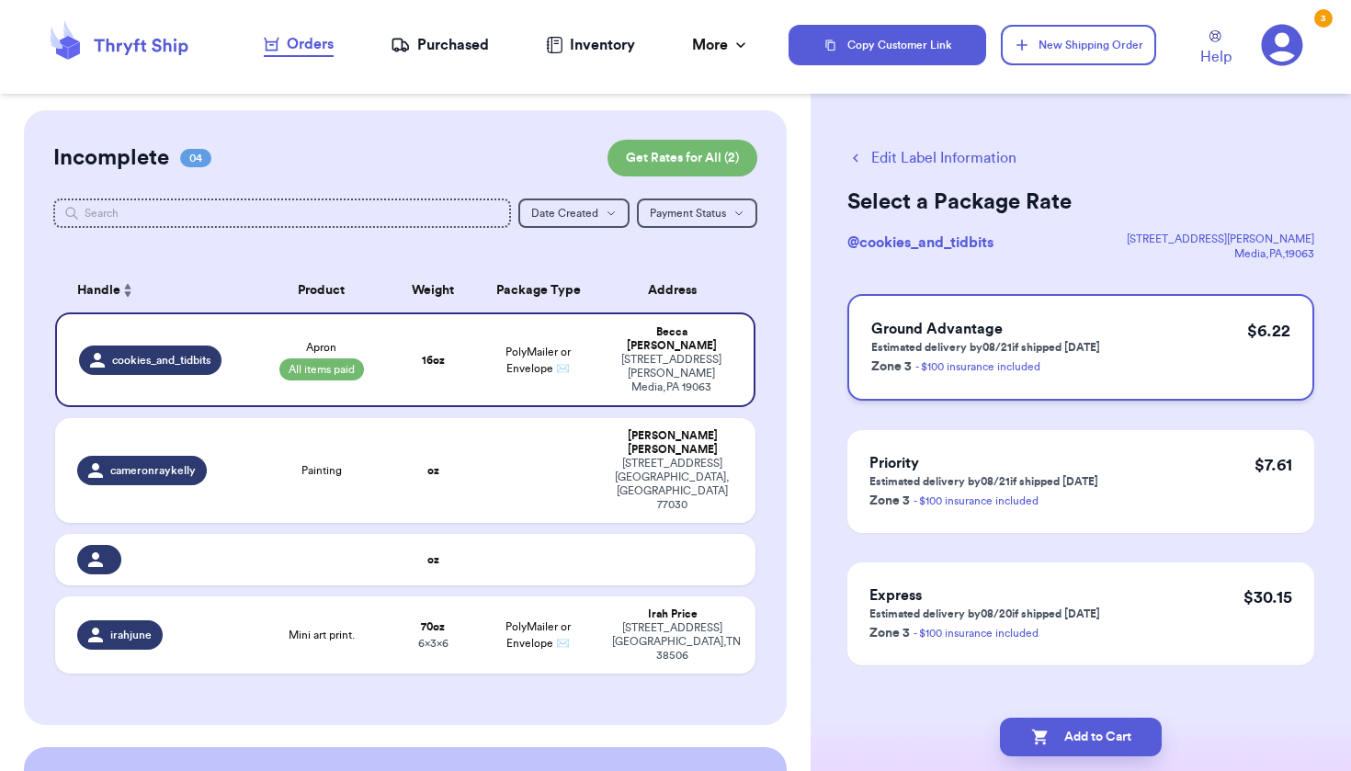
click at [1120, 339] on div "Ground Advantage Estimated delivery by 08/21 if shipped today Zone 3 - $100 ins…" at bounding box center [1080, 347] width 467 height 107
click at [1072, 738] on button "Add to Cart" at bounding box center [1081, 737] width 162 height 39
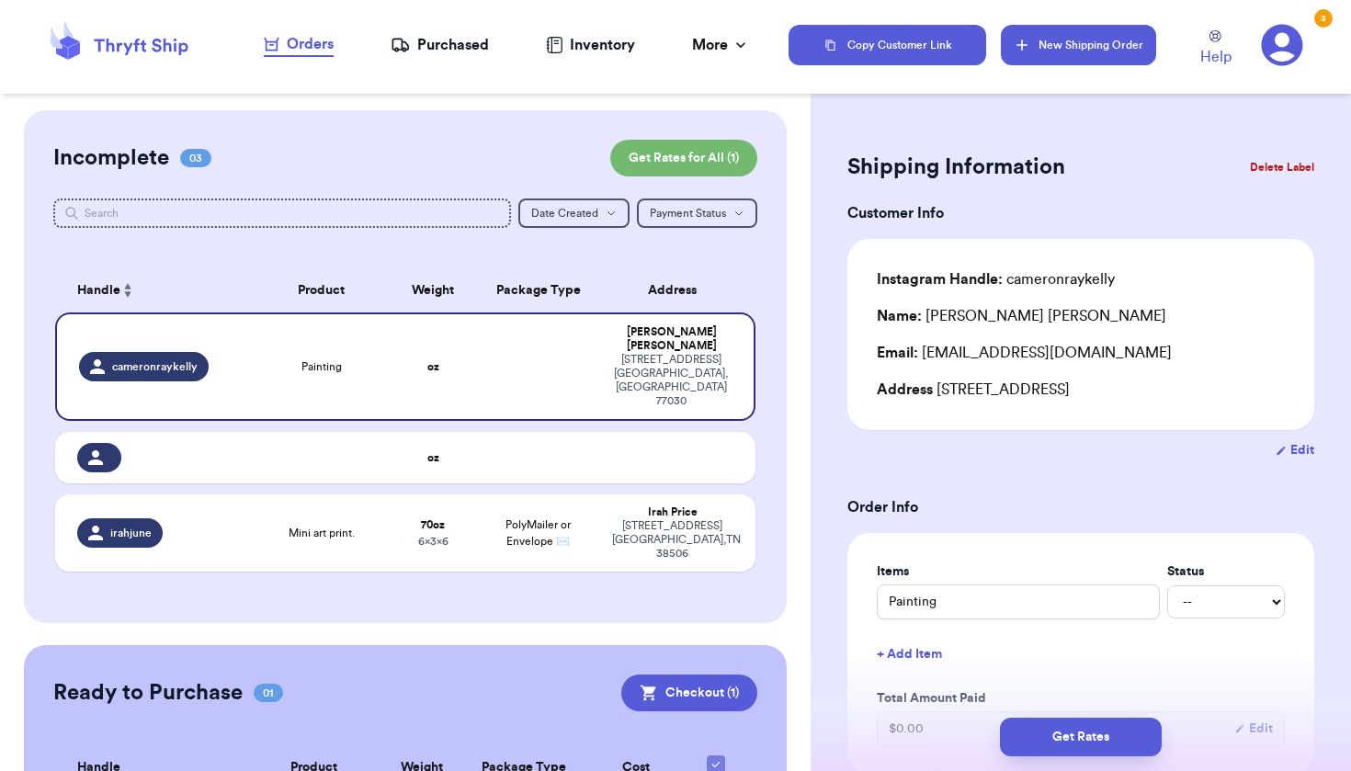
click at [1034, 55] on button "New Shipping Order" at bounding box center [1078, 45] width 154 height 40
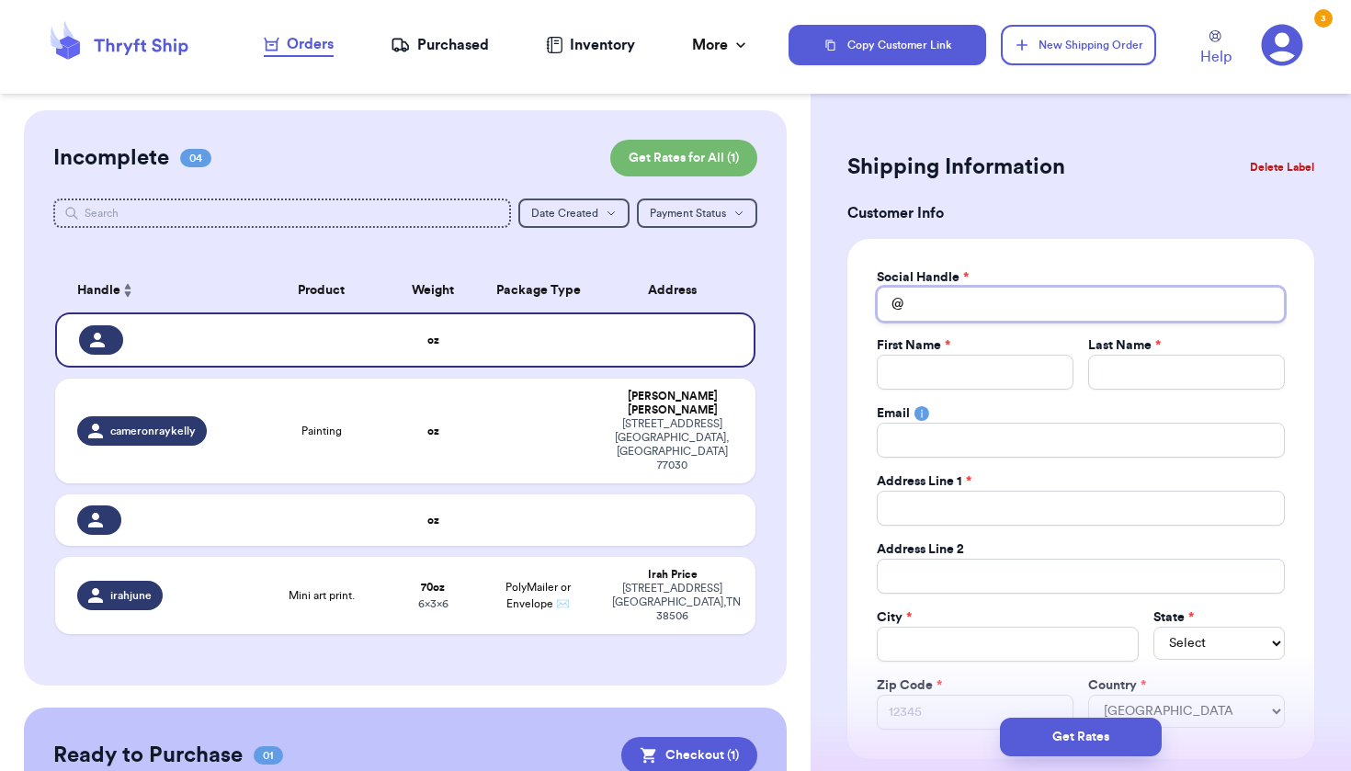
click at [1006, 301] on input "Total Amount Paid" at bounding box center [1081, 304] width 408 height 35
drag, startPoint x: 994, startPoint y: 330, endPoint x: 970, endPoint y: 370, distance: 47.4
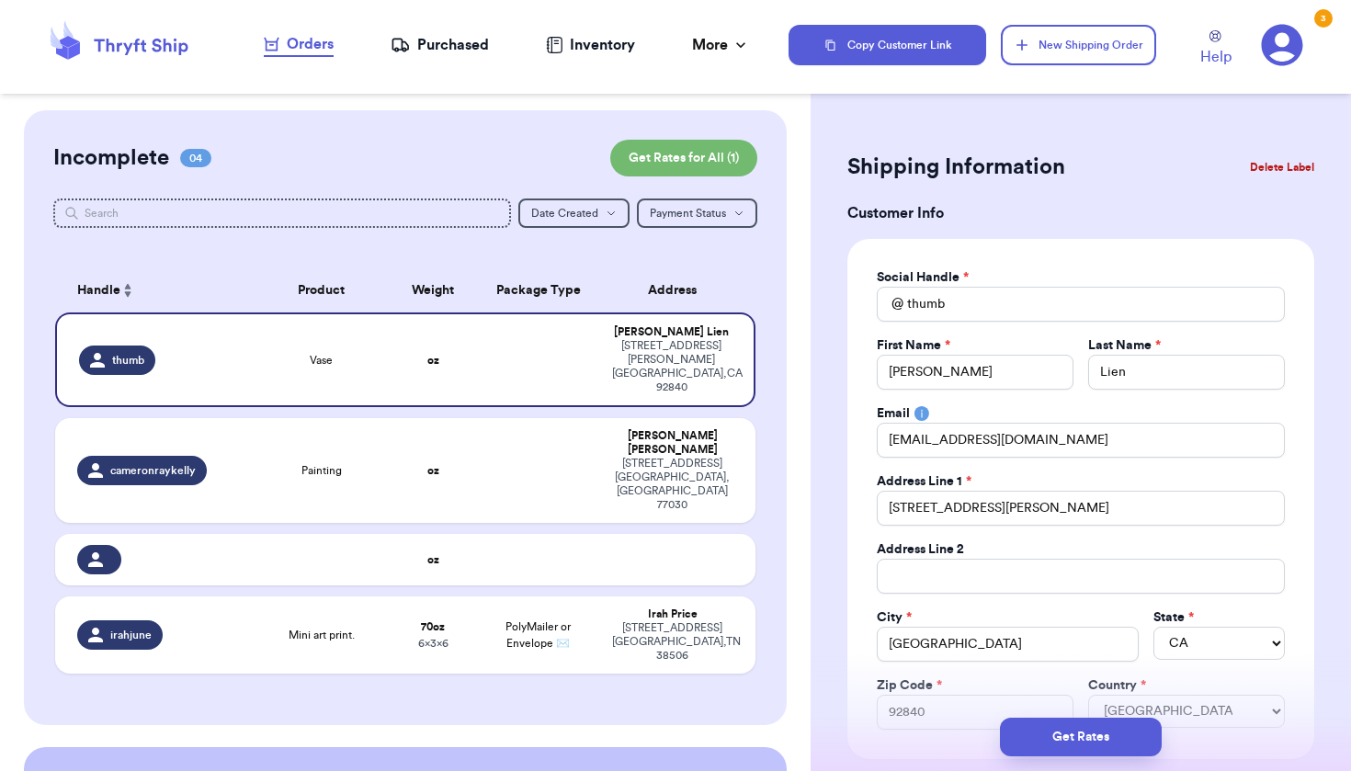
scroll to position [516, 0]
